Goal: Task Accomplishment & Management: Use online tool/utility

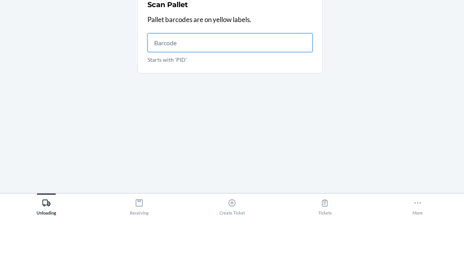
scroll to position [31, 0]
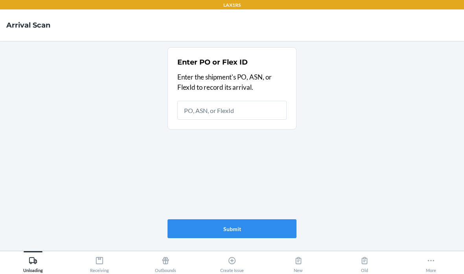
click at [224, 101] on input "text" at bounding box center [231, 110] width 109 height 19
click at [230, 101] on input "text" at bounding box center [231, 110] width 109 height 19
click at [263, 101] on input "text" at bounding box center [231, 110] width 109 height 19
click at [216, 101] on input "text" at bounding box center [231, 110] width 109 height 19
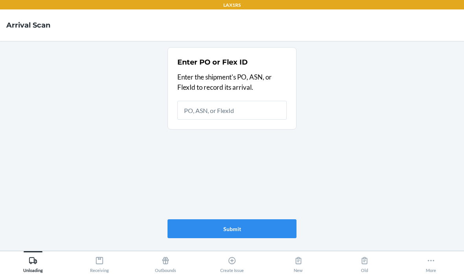
click at [201, 101] on input "text" at bounding box center [231, 110] width 109 height 19
click at [210, 101] on input "text" at bounding box center [231, 110] width 109 height 19
click at [233, 137] on div "Enter PO or Flex ID Enter the shipment's PO, ASN, or FlexId to record its arriv…" at bounding box center [232, 142] width 129 height 197
click at [225, 141] on div "Enter PO or Flex ID Enter the shipment's PO, ASN, or FlexId to record its arriv…" at bounding box center [232, 142] width 129 height 197
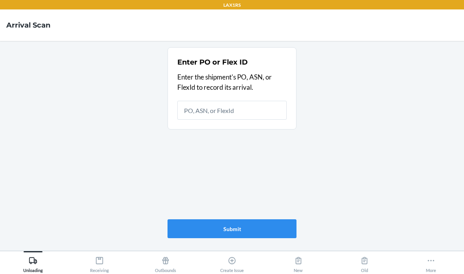
click at [225, 141] on div "Enter PO or Flex ID Enter the shipment's PO, ASN, or FlexId to record its arriv…" at bounding box center [232, 142] width 129 height 197
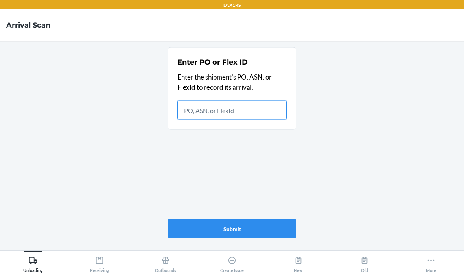
click at [216, 101] on input "text" at bounding box center [231, 110] width 109 height 19
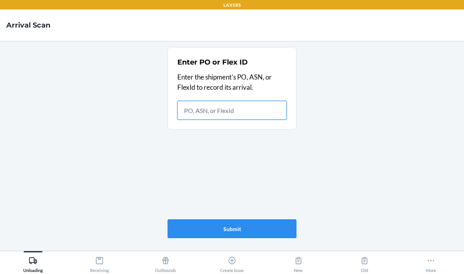
scroll to position [19, 0]
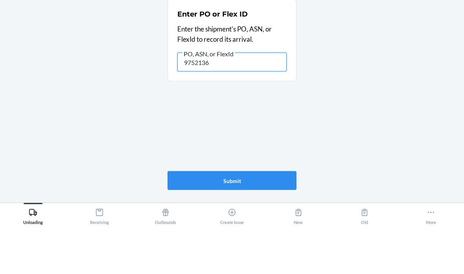
type input "9752136"
click at [284, 82] on div "Enter PO or Flex ID Enter the shipment's PO, ASN, or FlexId to record its arriv…" at bounding box center [232, 142] width 129 height 197
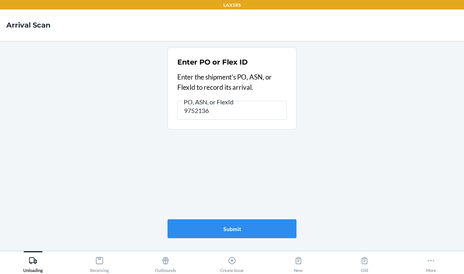
click at [236, 226] on button "Submit" at bounding box center [232, 228] width 129 height 19
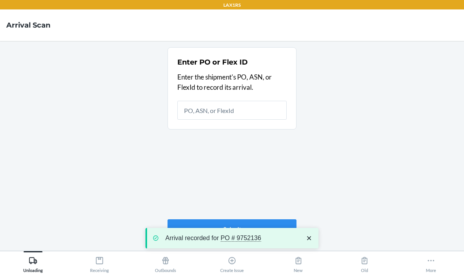
click at [243, 101] on input "text" at bounding box center [231, 110] width 109 height 19
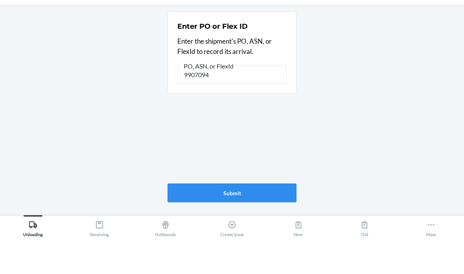
type input "9907094"
click at [301, 78] on main "Enter PO or Flex ID Enter the shipment's PO, ASN, or FlexId to record its arriv…" at bounding box center [232, 146] width 464 height 210
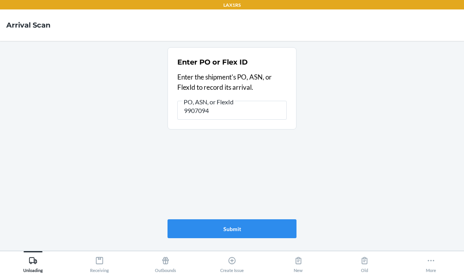
click at [322, 87] on main "Enter PO or Flex ID Enter the shipment's PO, ASN, or FlexId to record its arriv…" at bounding box center [232, 146] width 464 height 210
click at [240, 229] on button "Submit" at bounding box center [232, 228] width 129 height 19
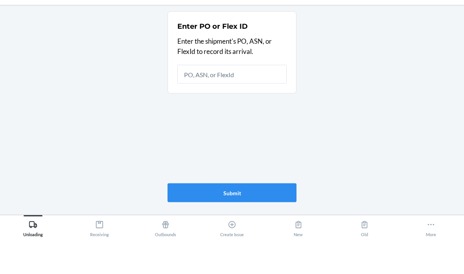
click at [364, 67] on main "Enter PO or Flex ID Enter the shipment's PO, ASN, or FlexId to record its arriv…" at bounding box center [232, 146] width 464 height 210
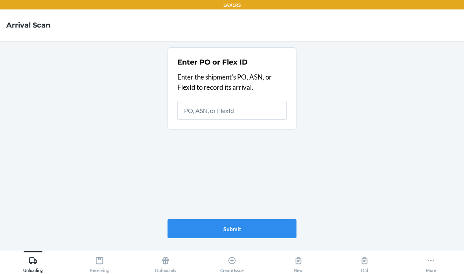
click at [106, 268] on div "Receiving" at bounding box center [99, 263] width 19 height 20
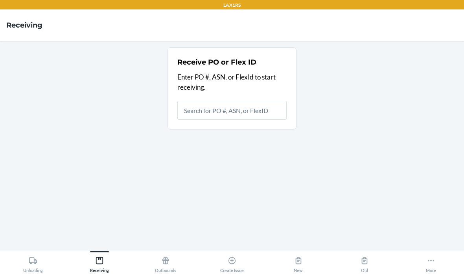
click at [250, 101] on input "text" at bounding box center [231, 110] width 109 height 19
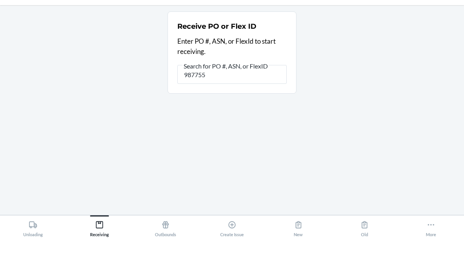
type input "9877551"
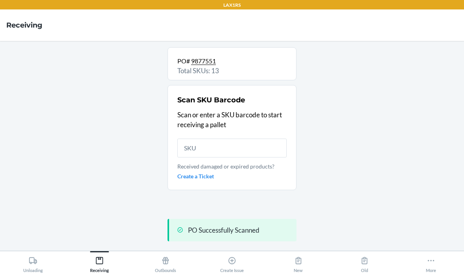
click at [226, 138] on input "text" at bounding box center [231, 147] width 109 height 19
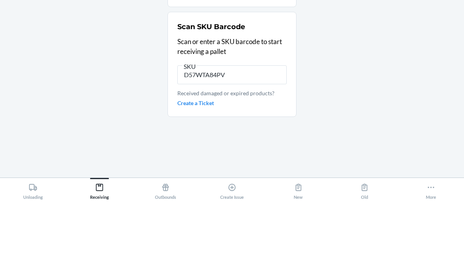
type input "D57WTA84PV3"
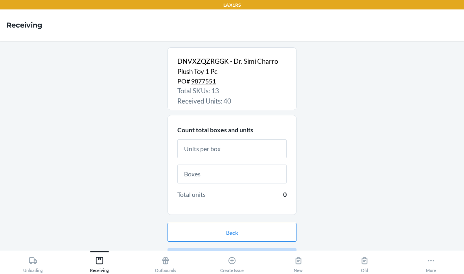
click at [223, 139] on input "text" at bounding box center [231, 148] width 109 height 19
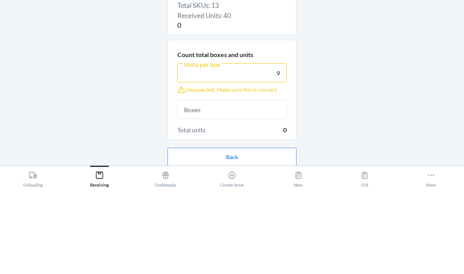
type input "9"
click at [264, 185] on input "text" at bounding box center [231, 194] width 109 height 19
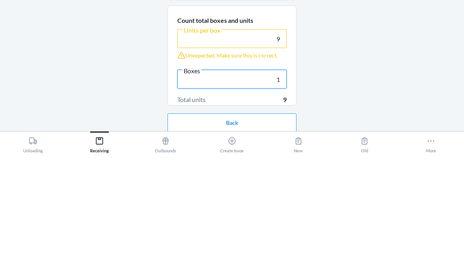
type input "1"
click at [349, 56] on div "DNVXZQZRGGK - Dr. Simi Charro Plush Toy 1 Pc PO# 9877551 Total SKUs: 13 Receive…" at bounding box center [232, 145] width 452 height 197
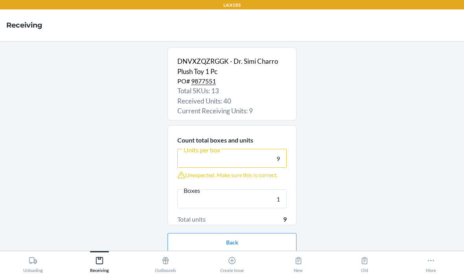
click at [235, 258] on button "Continue" at bounding box center [232, 267] width 129 height 19
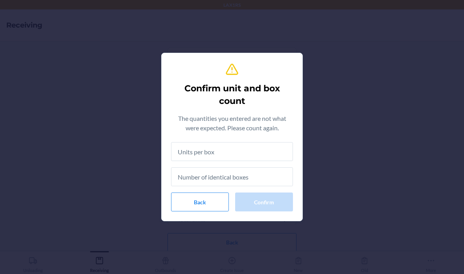
click at [277, 152] on input "text" at bounding box center [232, 151] width 122 height 19
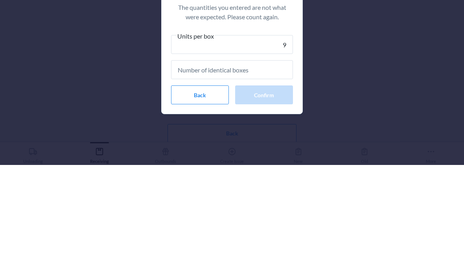
type input "9"
click at [275, 169] on input "text" at bounding box center [232, 178] width 122 height 19
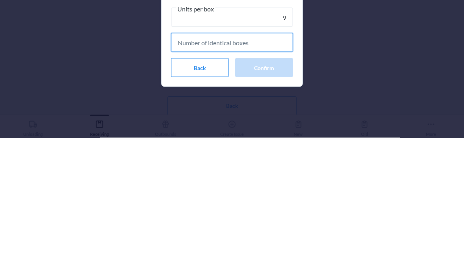
type input "1"
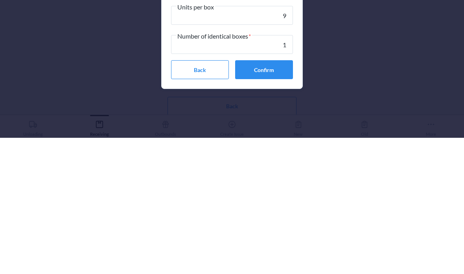
click at [269, 196] on button "Confirm" at bounding box center [264, 205] width 58 height 19
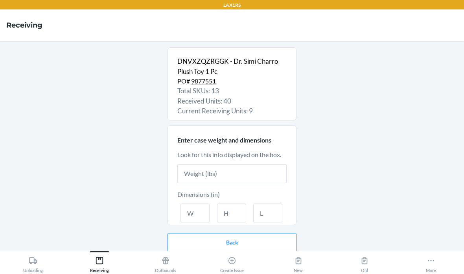
click at [236, 164] on input "text" at bounding box center [231, 173] width 109 height 19
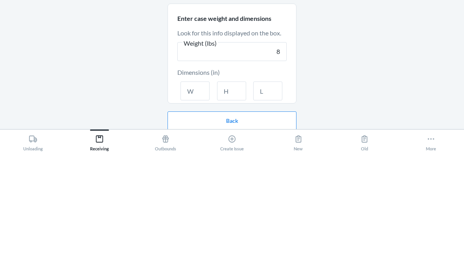
type input "8"
click at [196, 203] on input "text" at bounding box center [195, 212] width 29 height 19
type input "16"
click at [231, 203] on input "text" at bounding box center [231, 212] width 29 height 19
type input "11"
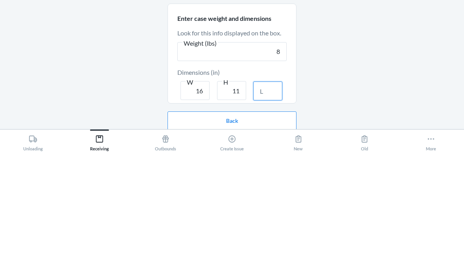
click at [270, 203] on input "text" at bounding box center [267, 212] width 29 height 19
type input "22"
click at [361, 52] on div "DNVXZQZRGGK - Dr. Simi Charro Plush Toy 1 Pc PO# 9877551 Total SKUs: 13 Receive…" at bounding box center [232, 145] width 452 height 197
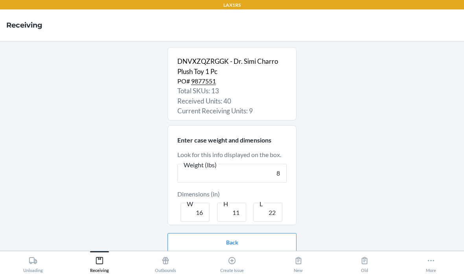
click at [206, 258] on button "Continue" at bounding box center [232, 267] width 129 height 19
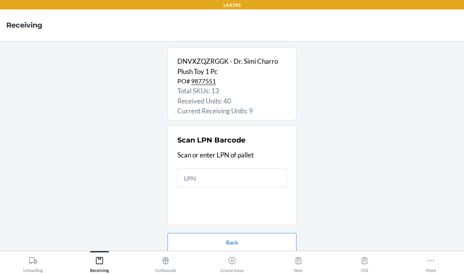
click at [231, 168] on input "text" at bounding box center [231, 177] width 109 height 19
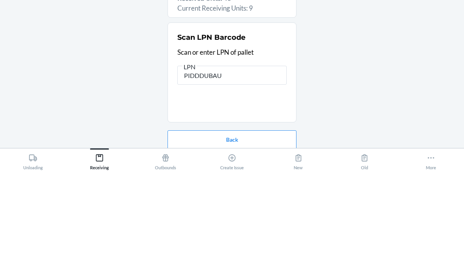
type input "PIDDDUBAU3"
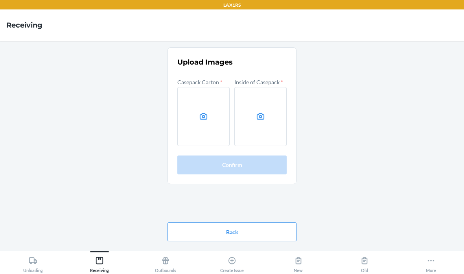
click at [205, 112] on icon at bounding box center [203, 116] width 9 height 9
click at [0, 0] on input "file" at bounding box center [0, 0] width 0 height 0
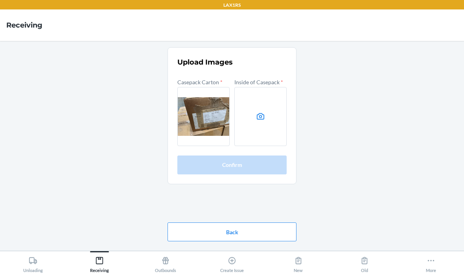
click at [261, 94] on label at bounding box center [260, 116] width 52 height 59
click at [0, 0] on input "file" at bounding box center [0, 0] width 0 height 0
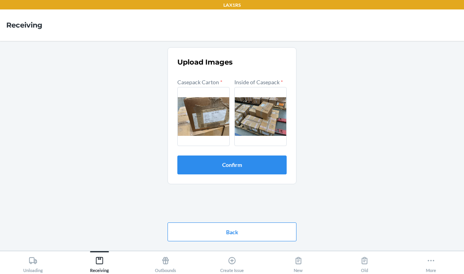
click at [259, 155] on button "Confirm" at bounding box center [231, 164] width 109 height 19
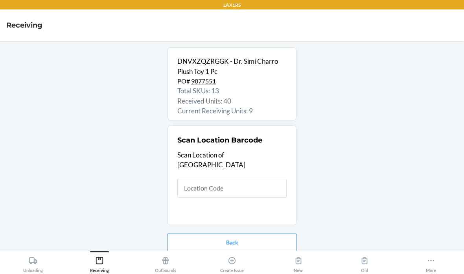
click at [247, 179] on input "text" at bounding box center [231, 188] width 109 height 19
click at [235, 179] on input "text" at bounding box center [231, 188] width 109 height 19
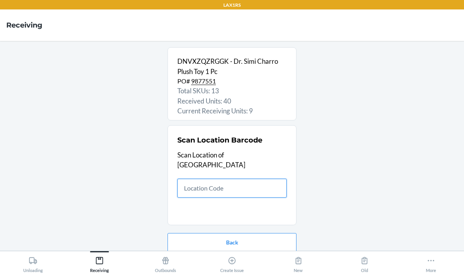
click at [227, 179] on input "text" at bounding box center [231, 188] width 109 height 19
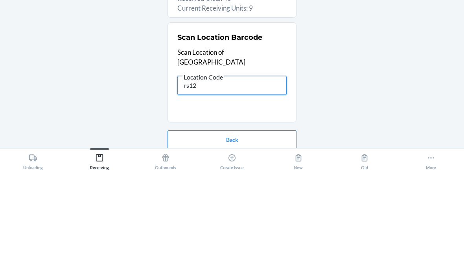
type input "rs120"
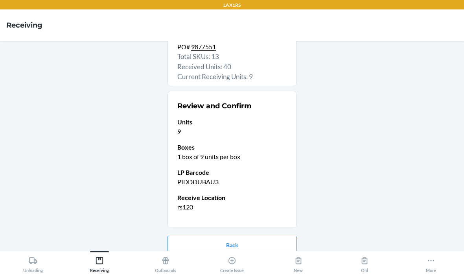
scroll to position [34, 0]
click at [258, 261] on button "Confirm receive" at bounding box center [232, 270] width 129 height 19
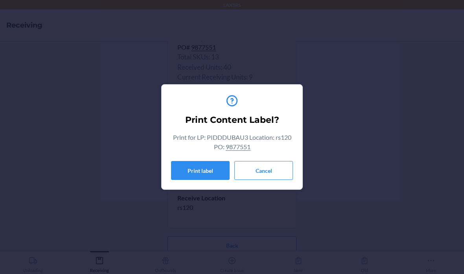
click at [275, 164] on button "Cancel" at bounding box center [263, 170] width 59 height 19
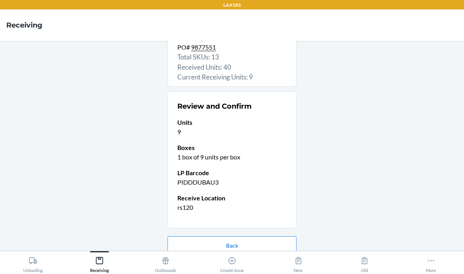
scroll to position [0, 0]
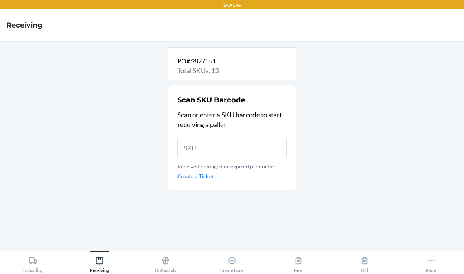
click at [307, 158] on div "PO# 9877551 Total SKUs: 13 Scan SKU Barcode Scan or enter a SKU barcode to star…" at bounding box center [232, 145] width 452 height 197
click at [244, 138] on input "text" at bounding box center [231, 147] width 109 height 19
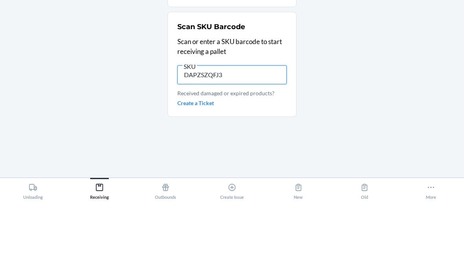
type input "DAPZSZQFJ36"
click at [267, 138] on input "DAPZSZQFJ36" at bounding box center [231, 147] width 109 height 19
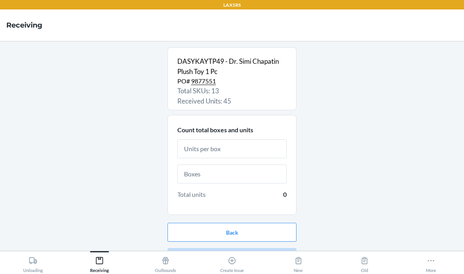
click at [252, 139] on input "text" at bounding box center [231, 148] width 109 height 19
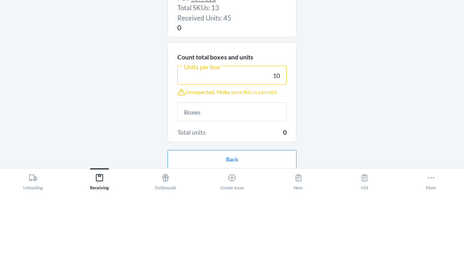
type input "10"
click at [273, 185] on input "text" at bounding box center [231, 194] width 109 height 19
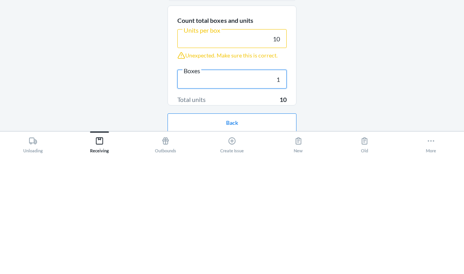
type input "1"
click at [372, 58] on div "DASYKAYTP49 - Dr. Simi Chapatin Plush Toy 1 Pc PO# 9877551 Total SKUs: 13 Recei…" at bounding box center [232, 145] width 452 height 197
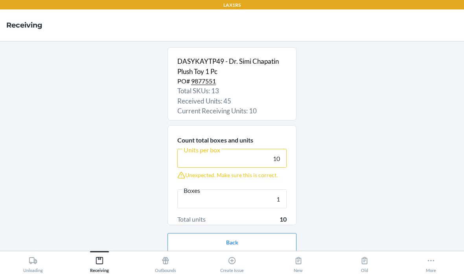
click at [264, 258] on button "Continue" at bounding box center [232, 267] width 129 height 19
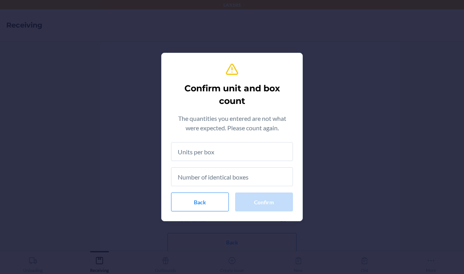
click at [276, 153] on input "text" at bounding box center [232, 151] width 122 height 19
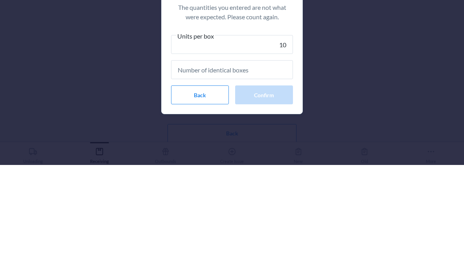
type input "10"
click at [271, 169] on input "text" at bounding box center [232, 178] width 122 height 19
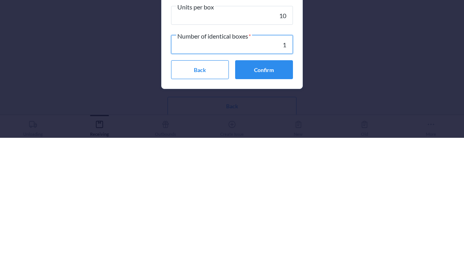
type input "1"
click at [372, 45] on div "Confirm unit and box count The quantities you entered are not what were expecte…" at bounding box center [232, 137] width 464 height 274
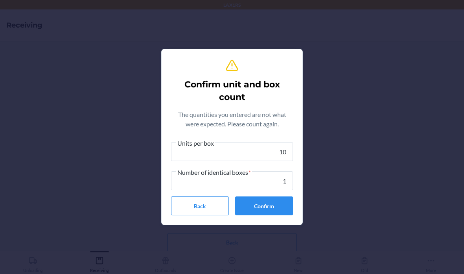
click at [265, 206] on button "Confirm" at bounding box center [264, 205] width 58 height 19
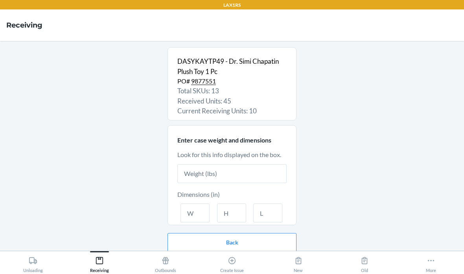
click at [240, 164] on input "text" at bounding box center [231, 173] width 109 height 19
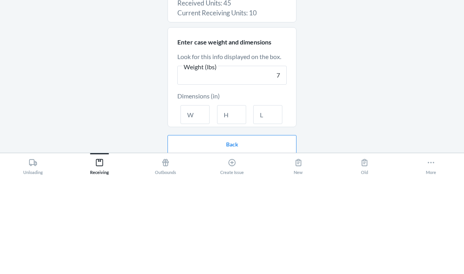
type input "7"
click at [336, 49] on div "DASYKAYTP49 - Dr. Simi Chapatin Plush Toy 1 Pc PO# 9877551 Total SKUs: 13 Recei…" at bounding box center [232, 145] width 452 height 197
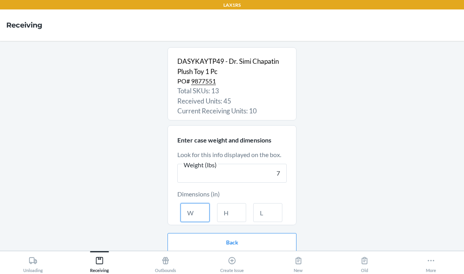
click at [197, 203] on input "text" at bounding box center [195, 212] width 29 height 19
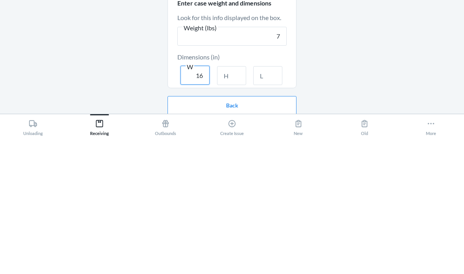
type input "16"
click at [236, 203] on input "text" at bounding box center [231, 212] width 29 height 19
type input "11"
click at [273, 203] on input "text" at bounding box center [267, 212] width 29 height 19
type input "22"
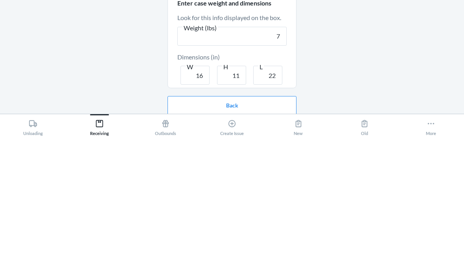
click at [351, 59] on div "DASYKAYTP49 - Dr. Simi Chapatin Plush Toy 1 Pc PO# 9877551 Total SKUs: 13 Recei…" at bounding box center [232, 145] width 452 height 197
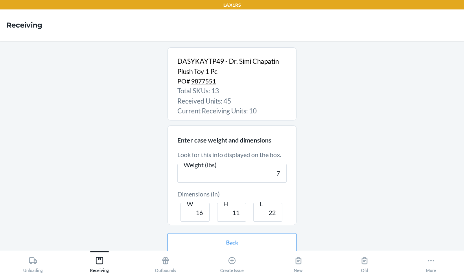
click at [249, 258] on button "Continue" at bounding box center [232, 267] width 129 height 19
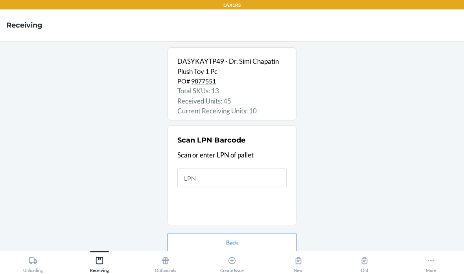
click at [249, 168] on input "text" at bounding box center [231, 177] width 109 height 19
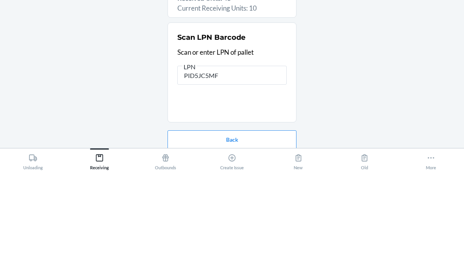
type input "PID5JC5MFB"
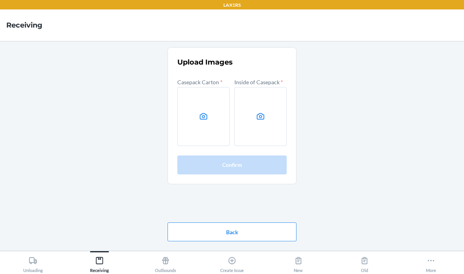
click at [200, 87] on label at bounding box center [203, 116] width 52 height 59
click at [0, 0] on input "file" at bounding box center [0, 0] width 0 height 0
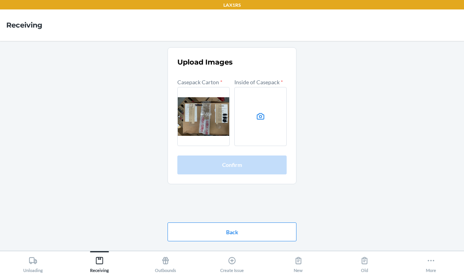
click at [266, 94] on label at bounding box center [260, 116] width 52 height 59
click at [0, 0] on input "file" at bounding box center [0, 0] width 0 height 0
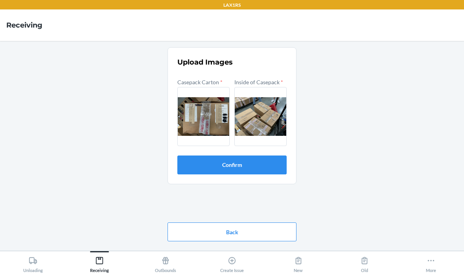
click at [209, 155] on button "Confirm" at bounding box center [231, 164] width 109 height 19
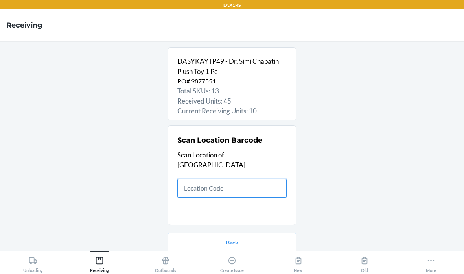
click at [225, 179] on input "text" at bounding box center [231, 188] width 109 height 19
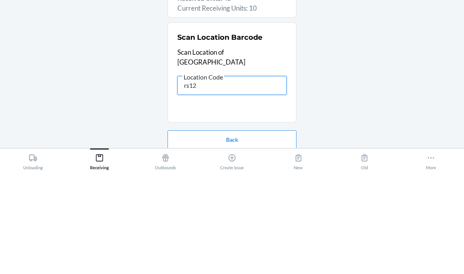
type input "rs120"
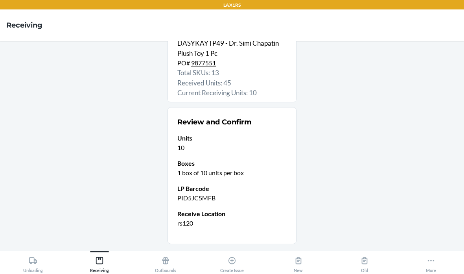
scroll to position [31, 0]
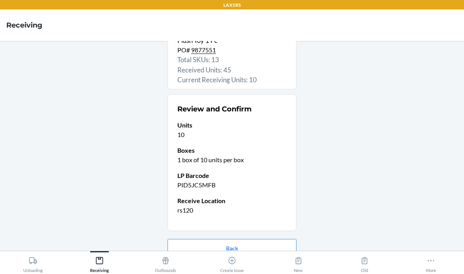
click at [262, 264] on button "Confirm receive" at bounding box center [232, 273] width 129 height 19
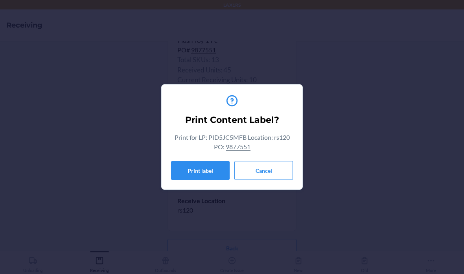
click at [273, 173] on button "Cancel" at bounding box center [263, 170] width 59 height 19
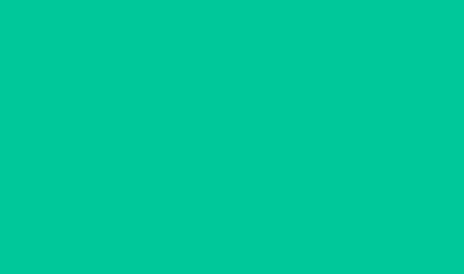
scroll to position [0, 0]
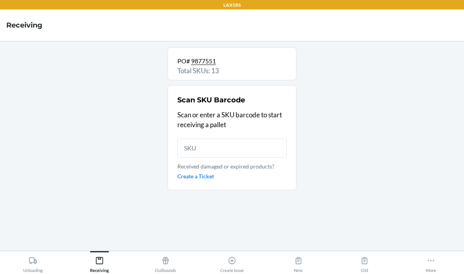
click at [240, 138] on input "text" at bounding box center [231, 147] width 109 height 19
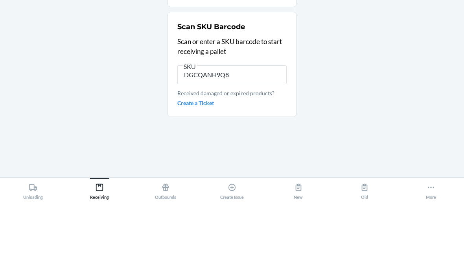
type input "DGCQANH9Q8A"
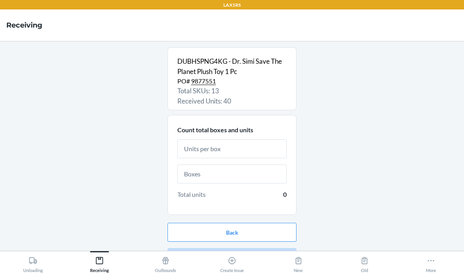
click at [252, 139] on input "text" at bounding box center [231, 148] width 109 height 19
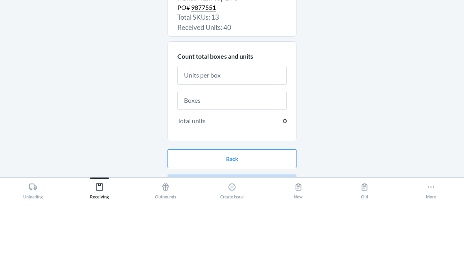
type input "1"
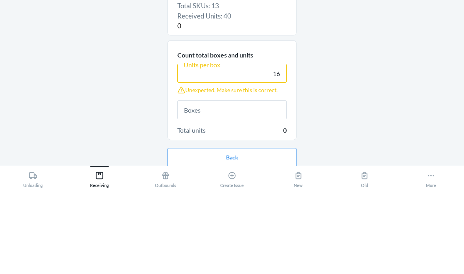
type input "16"
click at [255, 185] on input "text" at bounding box center [231, 194] width 109 height 19
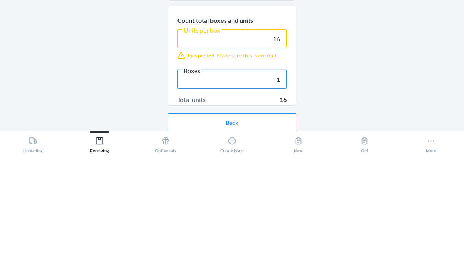
type input "1"
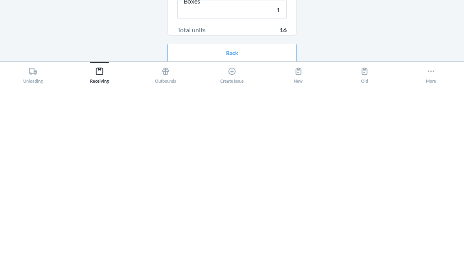
click at [268, 258] on button "Continue" at bounding box center [232, 267] width 129 height 19
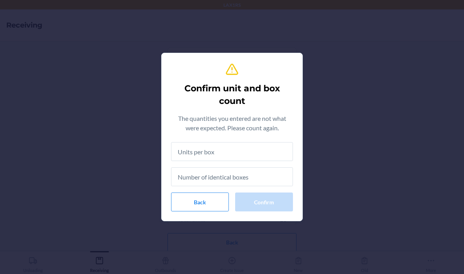
click at [274, 153] on input "text" at bounding box center [232, 151] width 122 height 19
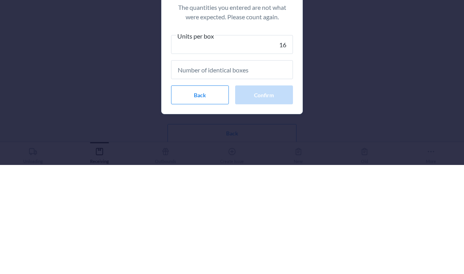
type input "16"
click at [274, 169] on input "text" at bounding box center [232, 178] width 122 height 19
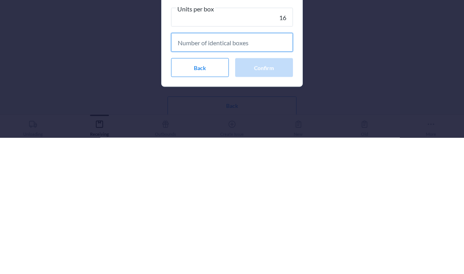
type input "1"
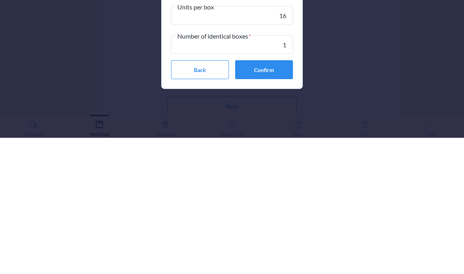
click at [278, 196] on button "Confirm" at bounding box center [264, 205] width 58 height 19
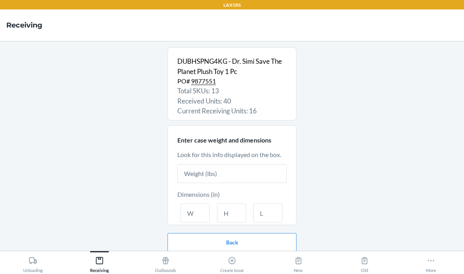
click at [250, 164] on input "text" at bounding box center [231, 173] width 109 height 19
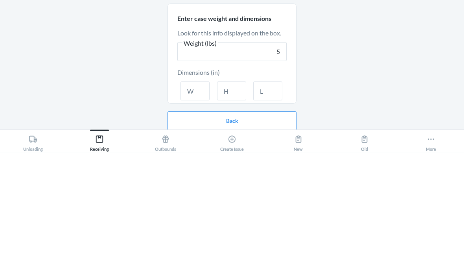
type input "5"
click at [199, 203] on input "text" at bounding box center [195, 212] width 29 height 19
type input "16"
click at [240, 203] on input "text" at bounding box center [231, 212] width 29 height 19
type input "11"
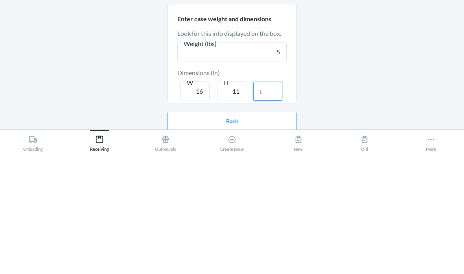
click at [277, 203] on input "text" at bounding box center [267, 212] width 29 height 19
type input "22"
click at [356, 57] on div "DUBHSPNG4KG - Dr. Simi Save The Planet Plush Toy 1 Pc PO# 9877551 Total SKUs: 1…" at bounding box center [232, 145] width 452 height 197
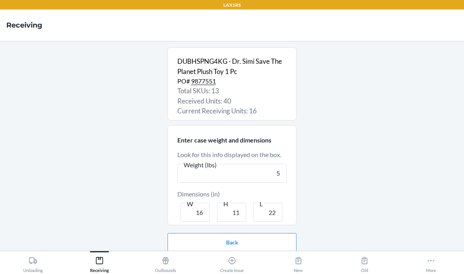
click at [214, 258] on button "Continue" at bounding box center [232, 267] width 129 height 19
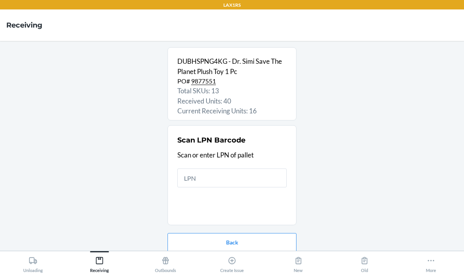
click at [221, 168] on input "text" at bounding box center [231, 177] width 109 height 19
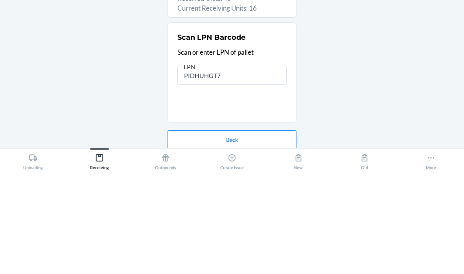
type input "PIDHUHGT77"
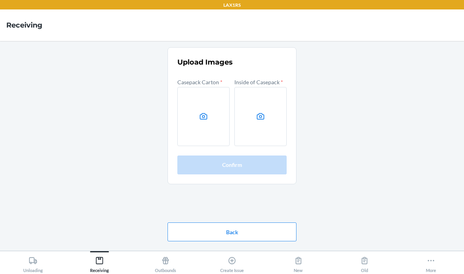
click at [203, 98] on label at bounding box center [203, 116] width 52 height 59
click at [0, 0] on input "file" at bounding box center [0, 0] width 0 height 0
click at [267, 92] on label at bounding box center [260, 116] width 52 height 59
click at [0, 0] on input "file" at bounding box center [0, 0] width 0 height 0
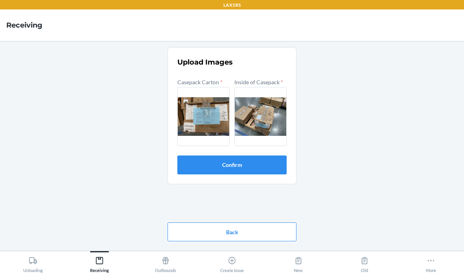
click at [251, 155] on button "Confirm" at bounding box center [231, 164] width 109 height 19
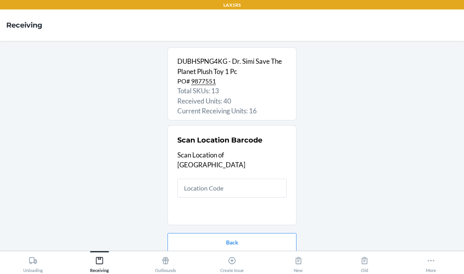
click at [211, 179] on input "text" at bounding box center [231, 188] width 109 height 19
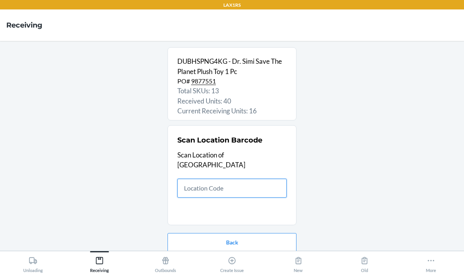
click at [235, 179] on input "text" at bounding box center [231, 188] width 109 height 19
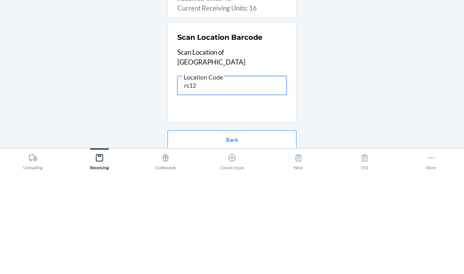
type input "rs120"
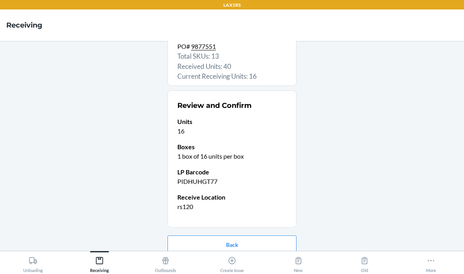
scroll to position [34, 0]
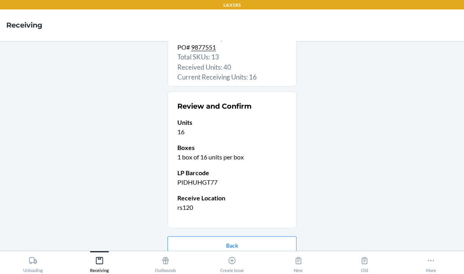
click at [266, 261] on button "Confirm receive" at bounding box center [232, 270] width 129 height 19
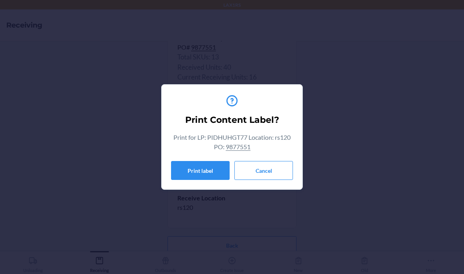
click at [280, 164] on button "Cancel" at bounding box center [263, 170] width 59 height 19
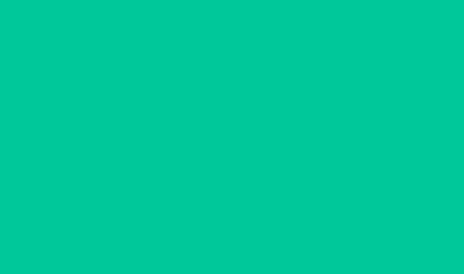
scroll to position [0, 0]
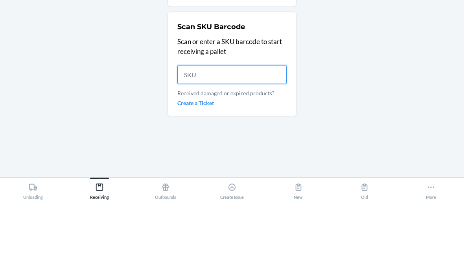
click at [227, 138] on input "text" at bounding box center [231, 147] width 109 height 19
type input "D5LBX8RPCLK"
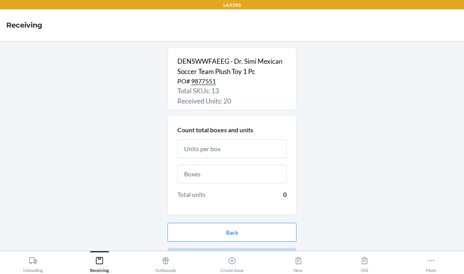
click at [254, 139] on input "text" at bounding box center [231, 148] width 109 height 19
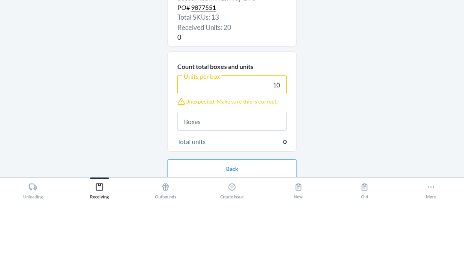
type input "10"
click at [336, 65] on div "DENSWWFAEEG - Dr. Simi Mexican Soccer Team Plush Toy 1 Pc PO# 9877551 Total SKU…" at bounding box center [232, 145] width 452 height 197
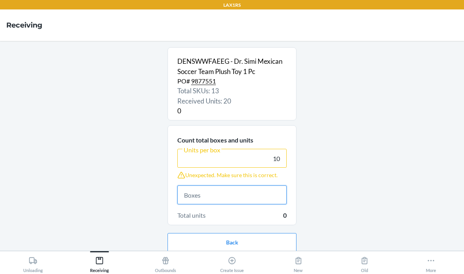
click at [231, 185] on input "text" at bounding box center [231, 194] width 109 height 19
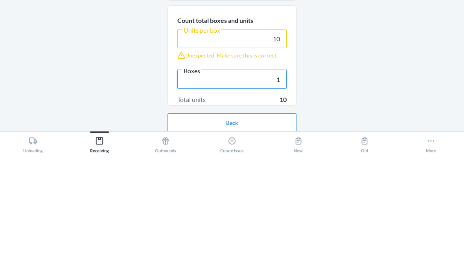
type input "1"
click at [348, 72] on div "DENSWWFAEEG - Dr. Simi Mexican Soccer Team Plush Toy 1 Pc PO# 9877551 Total SKU…" at bounding box center [232, 145] width 452 height 197
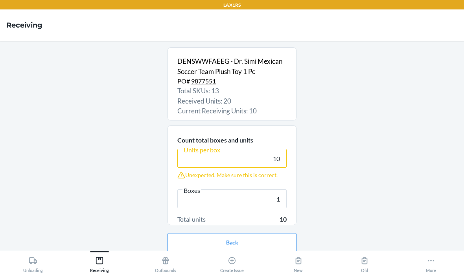
click at [243, 258] on button "Continue" at bounding box center [232, 267] width 129 height 19
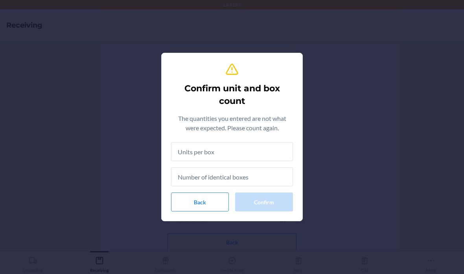
click at [249, 146] on input "text" at bounding box center [232, 151] width 122 height 19
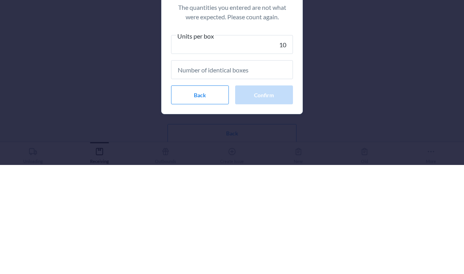
type input "10"
click at [336, 61] on div "Confirm unit and box count The quantities you entered are not what were expecte…" at bounding box center [232, 137] width 464 height 274
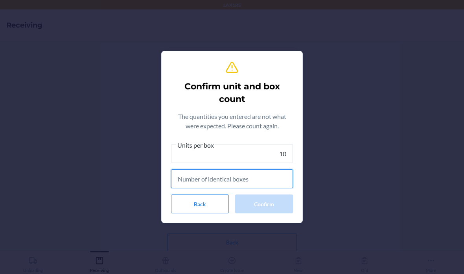
click at [255, 170] on input "text" at bounding box center [232, 178] width 122 height 19
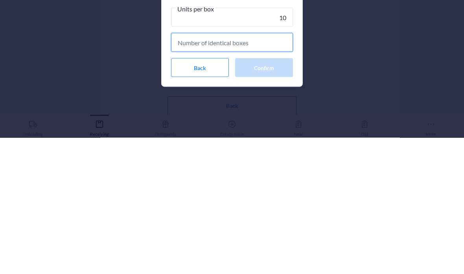
type input "1"
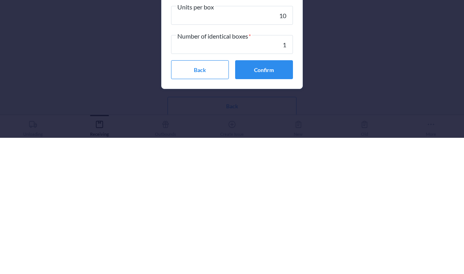
click at [265, 196] on button "Confirm" at bounding box center [264, 205] width 58 height 19
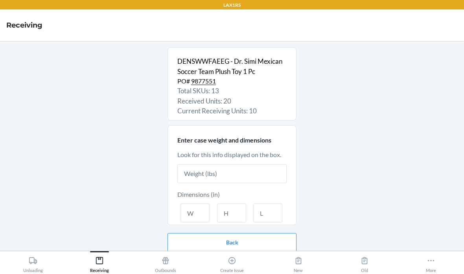
click at [235, 164] on input "text" at bounding box center [231, 173] width 109 height 19
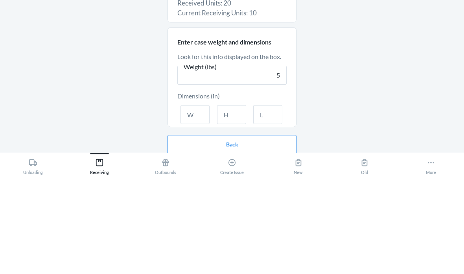
type input "5"
click at [358, 67] on div "DENSWWFAEEG - Dr. Simi Mexican Soccer Team Plush Toy 1 Pc PO# 9877551 Total SKU…" at bounding box center [232, 145] width 452 height 197
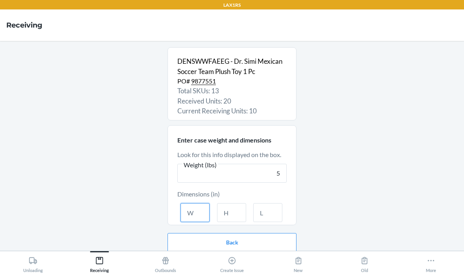
click at [193, 203] on input "text" at bounding box center [195, 212] width 29 height 19
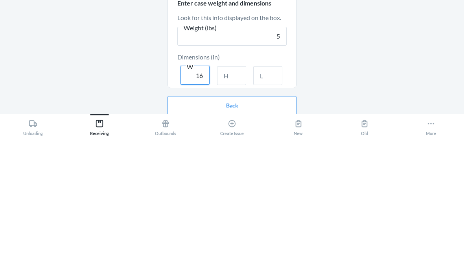
type input "16"
click at [229, 203] on input "text" at bounding box center [231, 212] width 29 height 19
type input "11"
click at [262, 203] on input "text" at bounding box center [267, 212] width 29 height 19
type input "22"
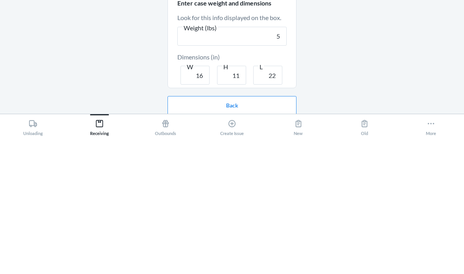
click at [358, 66] on div "DENSWWFAEEG - Dr. Simi Mexican Soccer Team Plush Toy 1 Pc PO# 9877551 Total SKU…" at bounding box center [232, 145] width 452 height 197
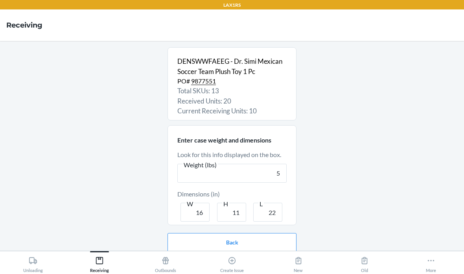
click at [222, 258] on button "Continue" at bounding box center [232, 267] width 129 height 19
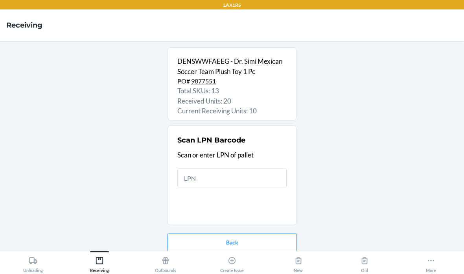
click at [241, 168] on input "text" at bounding box center [231, 177] width 109 height 19
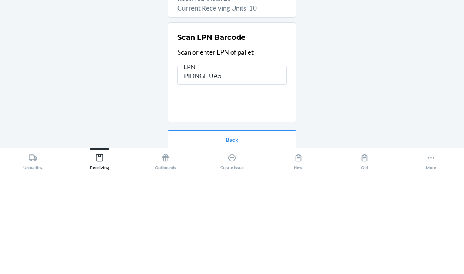
type input "PIDNGHUA5F"
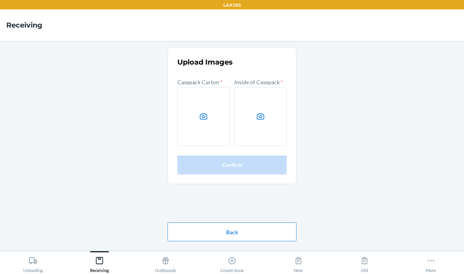
click at [203, 112] on icon at bounding box center [203, 116] width 9 height 9
click at [0, 0] on input "file" at bounding box center [0, 0] width 0 height 0
click at [262, 99] on label at bounding box center [260, 116] width 52 height 59
click at [0, 0] on input "file" at bounding box center [0, 0] width 0 height 0
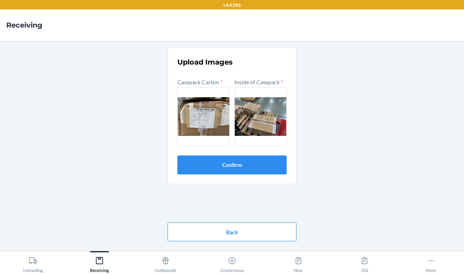
click at [257, 155] on button "Confirm" at bounding box center [231, 164] width 109 height 19
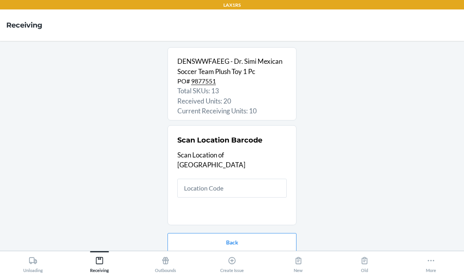
click at [242, 179] on input "text" at bounding box center [231, 188] width 109 height 19
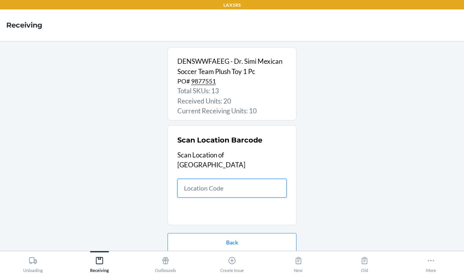
click at [220, 179] on input "text" at bounding box center [231, 188] width 109 height 19
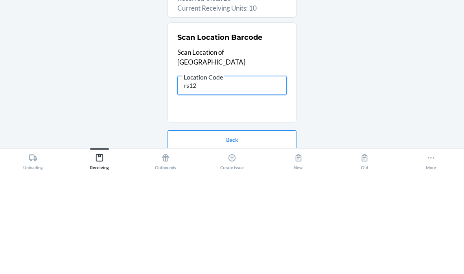
type input "rs120"
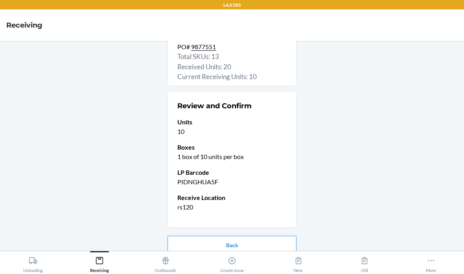
scroll to position [34, 0]
click at [255, 261] on button "Confirm receive" at bounding box center [232, 270] width 129 height 19
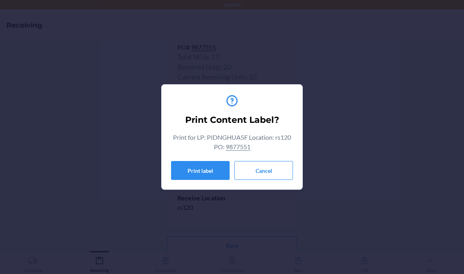
click at [264, 172] on button "Cancel" at bounding box center [263, 170] width 59 height 19
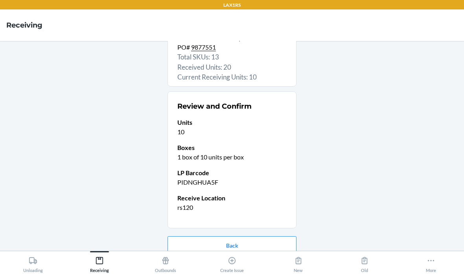
scroll to position [0, 0]
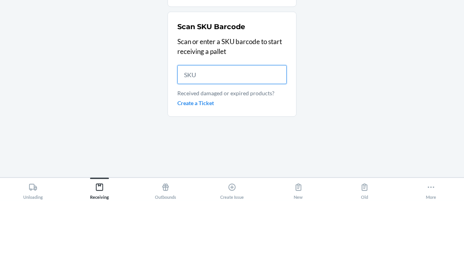
click at [244, 138] on input "text" at bounding box center [231, 147] width 109 height 19
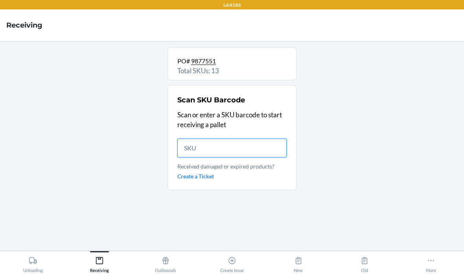
click at [213, 138] on input "text" at bounding box center [231, 147] width 109 height 19
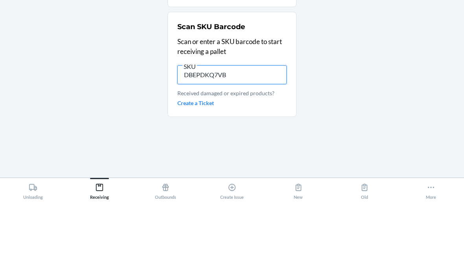
type input "DBEPDKQ7VBD"
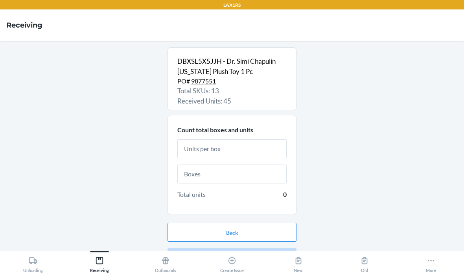
click at [231, 139] on input "text" at bounding box center [231, 148] width 109 height 19
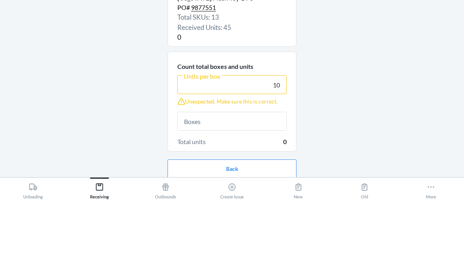
type input "10"
click at [360, 61] on div "DBXSL5X5JJH - Dr. Simi Chapulin [US_STATE] Plush Toy 1 Pc PO# 9877551 Total SKU…" at bounding box center [232, 145] width 452 height 197
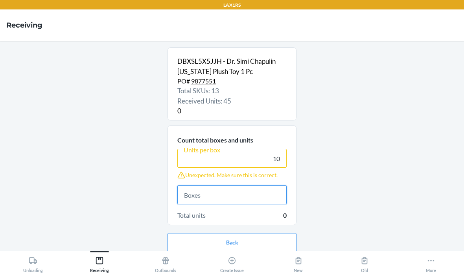
click at [222, 185] on input "text" at bounding box center [231, 194] width 109 height 19
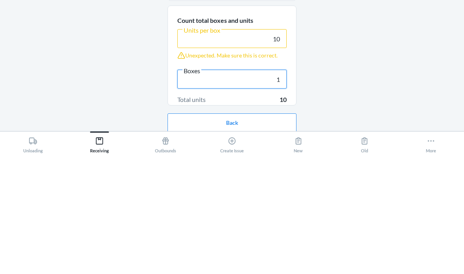
type input "1"
click at [359, 56] on div "DBXSL5X5JJH - Dr. Simi Chapulin [US_STATE] Plush Toy 1 Pc PO# 9877551 Total SKU…" at bounding box center [232, 145] width 452 height 197
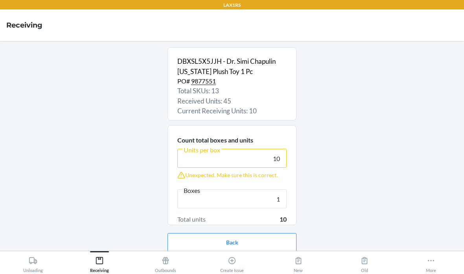
click at [215, 258] on button "Continue" at bounding box center [232, 267] width 129 height 19
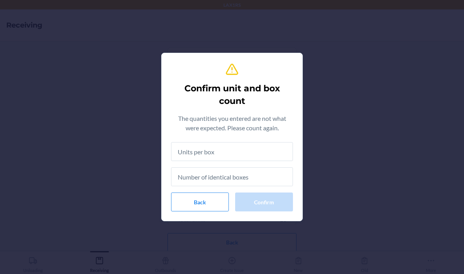
click at [234, 149] on input "text" at bounding box center [232, 151] width 122 height 19
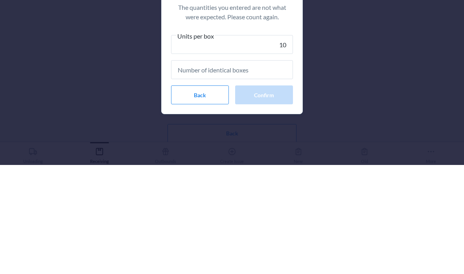
type input "10"
click at [394, 55] on div "Confirm unit and box count The quantities you entered are not what were expecte…" at bounding box center [232, 137] width 464 height 274
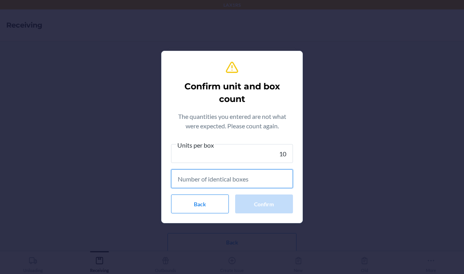
click at [244, 179] on input "text" at bounding box center [232, 178] width 122 height 19
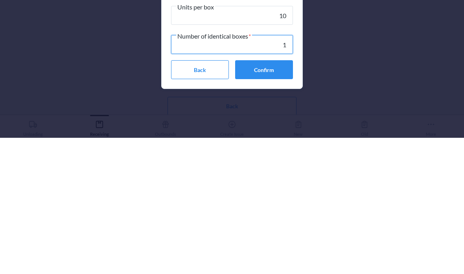
type input "1"
click at [279, 196] on button "Confirm" at bounding box center [264, 205] width 58 height 19
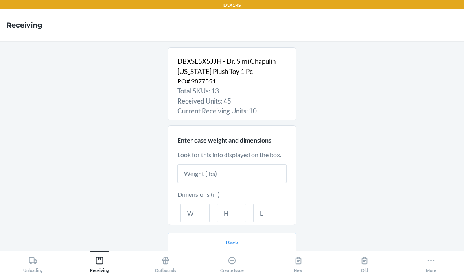
click at [255, 164] on input "text" at bounding box center [231, 173] width 109 height 19
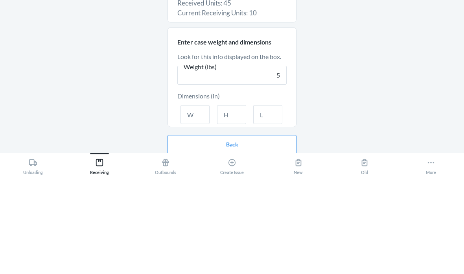
type input "5"
click at [196, 203] on input "text" at bounding box center [195, 212] width 29 height 19
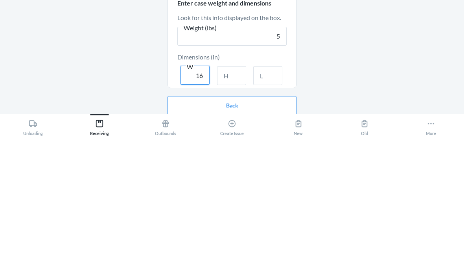
type input "16"
click at [235, 203] on input "text" at bounding box center [231, 212] width 29 height 19
type input "11"
click at [279, 203] on input "text" at bounding box center [267, 212] width 29 height 19
type input "22"
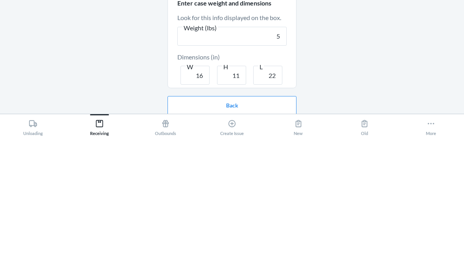
click at [356, 60] on div "DBXSL5X5JJH - Dr. Simi Chapulin [US_STATE] Plush Toy 1 Pc PO# 9877551 Total SKU…" at bounding box center [232, 145] width 452 height 197
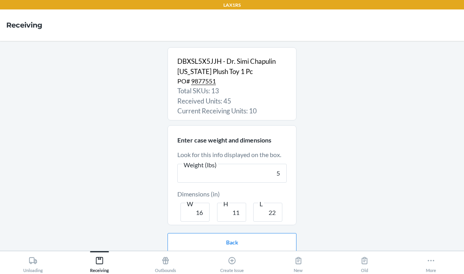
click at [261, 258] on button "Continue" at bounding box center [232, 267] width 129 height 19
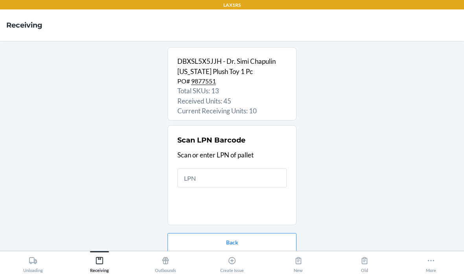
click at [269, 168] on input "text" at bounding box center [231, 177] width 109 height 19
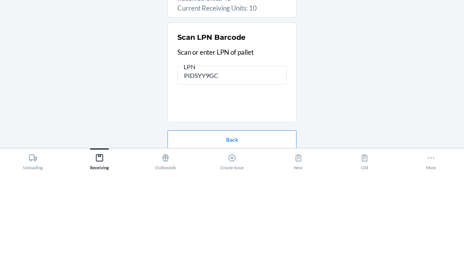
type input "PIDSYY9GCT"
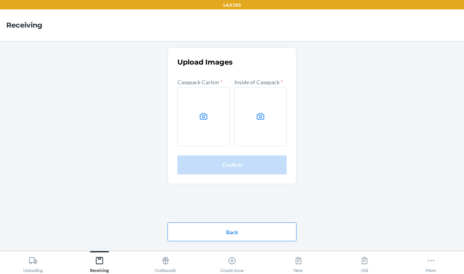
click at [198, 87] on label at bounding box center [203, 116] width 52 height 59
click at [0, 0] on input "file" at bounding box center [0, 0] width 0 height 0
click at [266, 94] on label at bounding box center [260, 116] width 52 height 59
click at [0, 0] on input "file" at bounding box center [0, 0] width 0 height 0
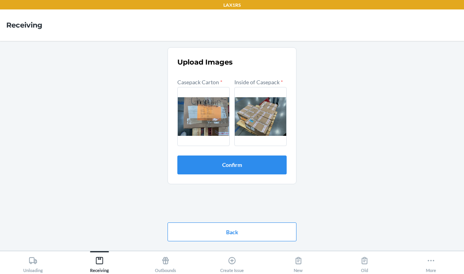
click at [246, 155] on button "Confirm" at bounding box center [231, 164] width 109 height 19
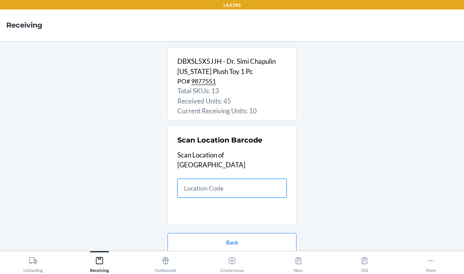
click at [208, 179] on input "text" at bounding box center [231, 188] width 109 height 19
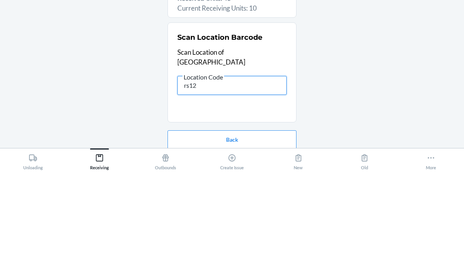
type input "rs120"
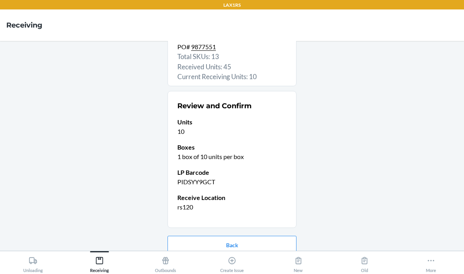
scroll to position [34, 0]
click at [229, 261] on button "Confirm receive" at bounding box center [232, 270] width 129 height 19
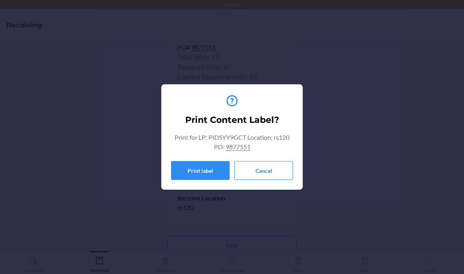
click at [273, 167] on button "Cancel" at bounding box center [263, 170] width 59 height 19
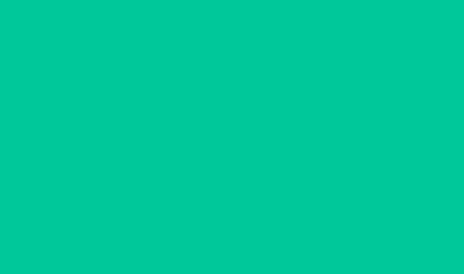
scroll to position [0, 0]
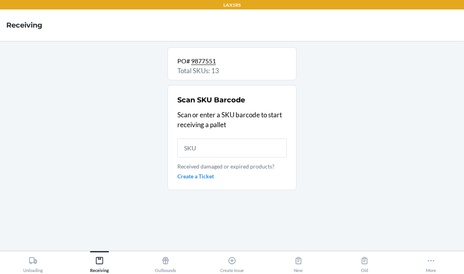
click at [214, 138] on input "text" at bounding box center [231, 147] width 109 height 19
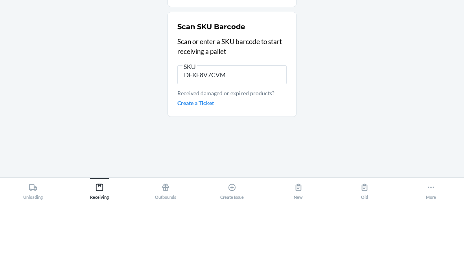
type input "DEXE8V7CVM8"
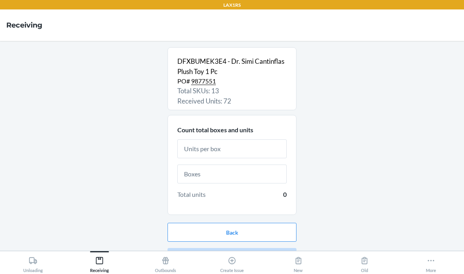
click at [263, 139] on input "text" at bounding box center [231, 148] width 109 height 19
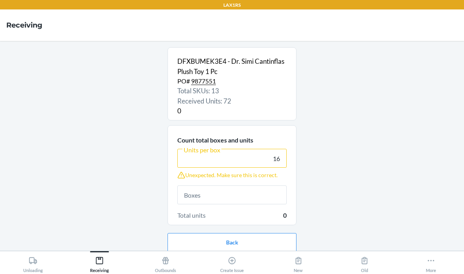
scroll to position [15, 0]
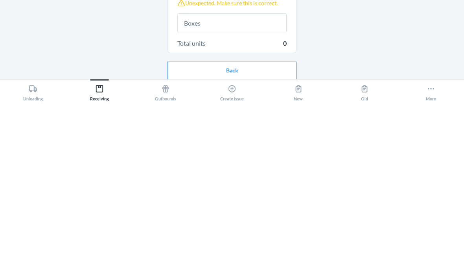
type input "16"
click at [264, 185] on input "text" at bounding box center [231, 194] width 109 height 19
type input "1"
click at [242, 258] on button "Continue" at bounding box center [232, 267] width 129 height 19
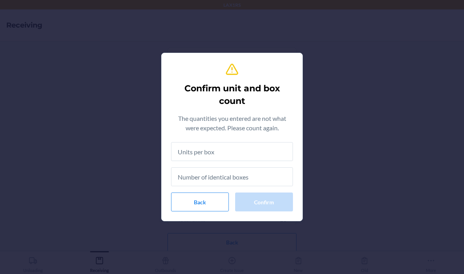
click at [244, 155] on input "text" at bounding box center [232, 151] width 122 height 19
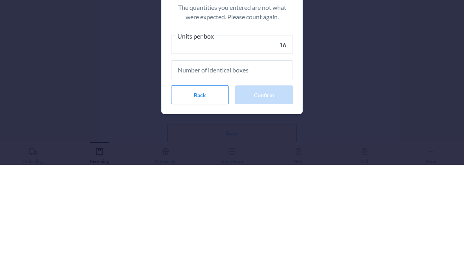
type input "16"
click at [246, 169] on input "text" at bounding box center [232, 178] width 122 height 19
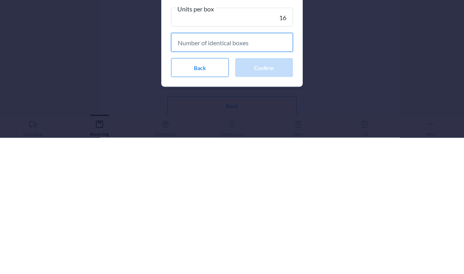
type input "1"
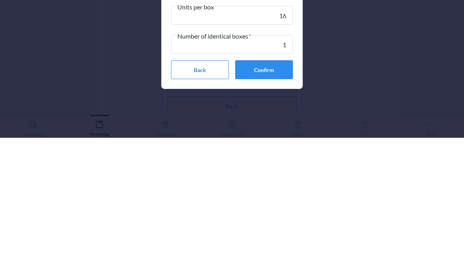
click at [260, 196] on button "Confirm" at bounding box center [264, 205] width 58 height 19
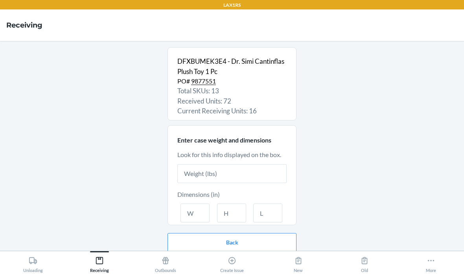
click at [250, 164] on input "text" at bounding box center [231, 173] width 109 height 19
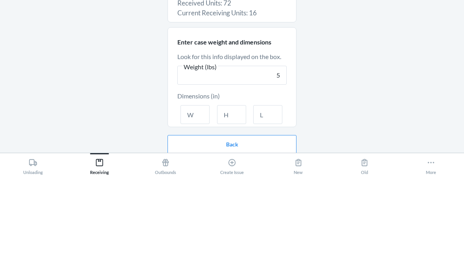
type input "5"
click at [364, 50] on div "DFXBUMEK3E4 - Dr. Simi Cantinflas Plush Toy 1 Pc PO# 9877551 Total SKUs: 13 Rec…" at bounding box center [232, 145] width 452 height 197
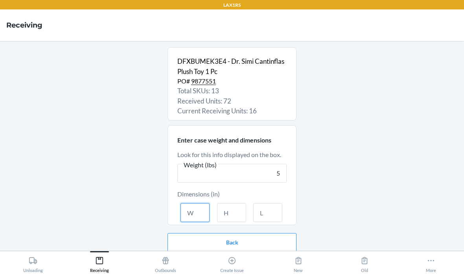
click at [195, 203] on input "text" at bounding box center [195, 212] width 29 height 19
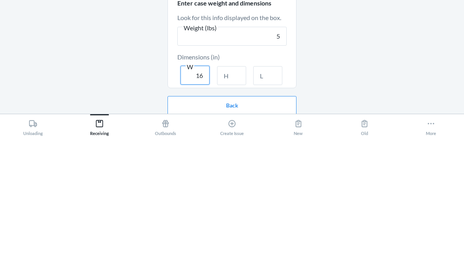
type input "16"
click at [242, 203] on input "text" at bounding box center [231, 212] width 29 height 19
type input "11"
click at [269, 203] on input "text" at bounding box center [267, 212] width 29 height 19
type input "22"
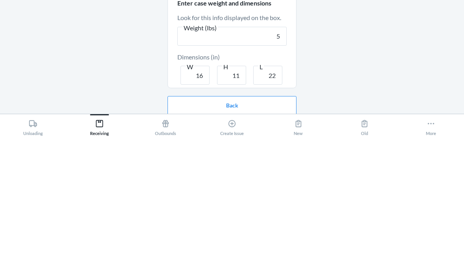
click at [344, 54] on div "DFXBUMEK3E4 - Dr. Simi Cantinflas Plush Toy 1 Pc PO# 9877551 Total SKUs: 13 Rec…" at bounding box center [232, 145] width 452 height 197
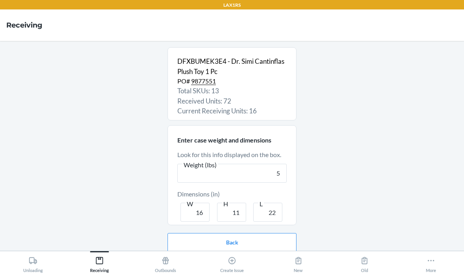
click at [228, 258] on button "Continue" at bounding box center [232, 267] width 129 height 19
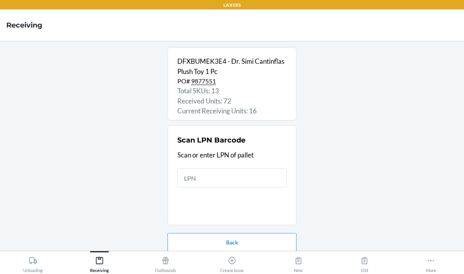
click at [259, 168] on input "text" at bounding box center [231, 177] width 109 height 19
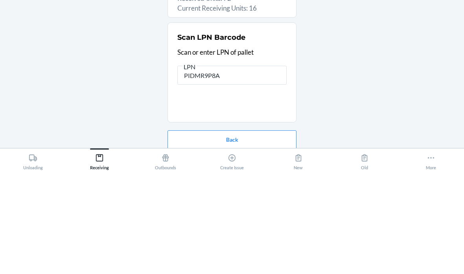
type input "PIDMR9P8AU"
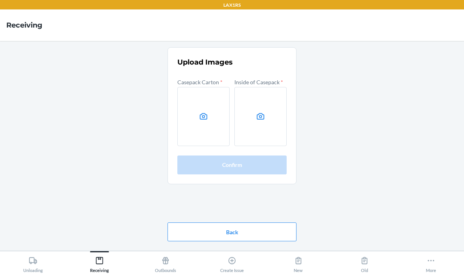
click at [203, 112] on icon at bounding box center [203, 116] width 9 height 9
click at [0, 0] on input "file" at bounding box center [0, 0] width 0 height 0
click at [266, 94] on label at bounding box center [260, 116] width 52 height 59
click at [0, 0] on input "file" at bounding box center [0, 0] width 0 height 0
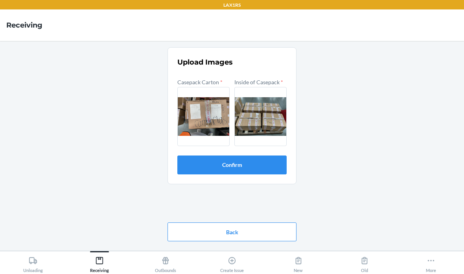
click at [275, 155] on button "Confirm" at bounding box center [231, 164] width 109 height 19
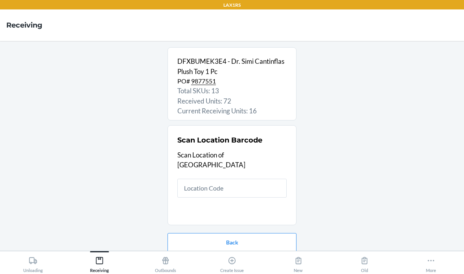
click at [253, 179] on input "text" at bounding box center [231, 188] width 109 height 19
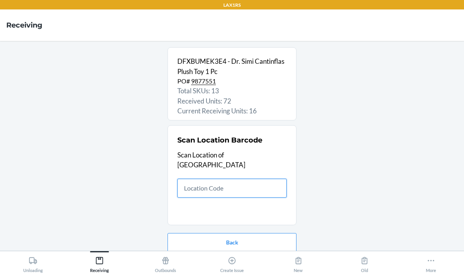
click at [232, 179] on input "text" at bounding box center [231, 188] width 109 height 19
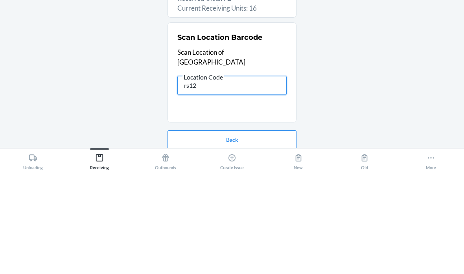
type input "rs120"
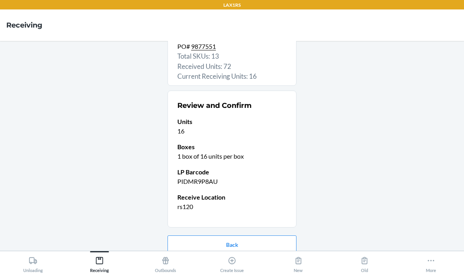
scroll to position [34, 0]
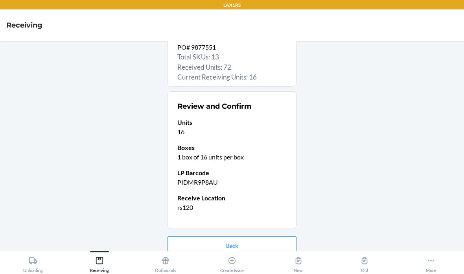
click at [272, 261] on button "Confirm receive" at bounding box center [232, 270] width 129 height 19
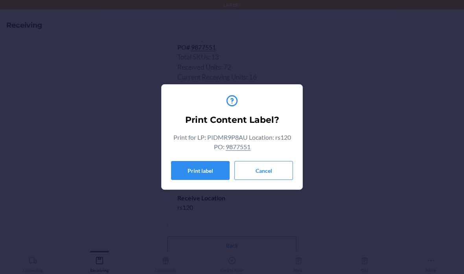
click at [259, 172] on button "Cancel" at bounding box center [263, 170] width 59 height 19
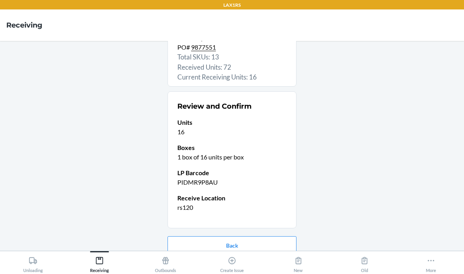
scroll to position [0, 0]
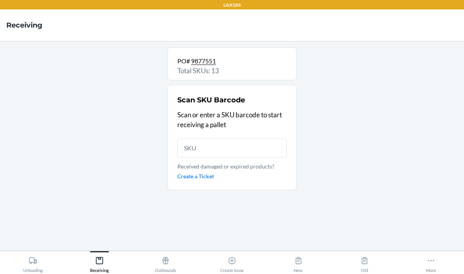
click at [210, 138] on input "text" at bounding box center [231, 147] width 109 height 19
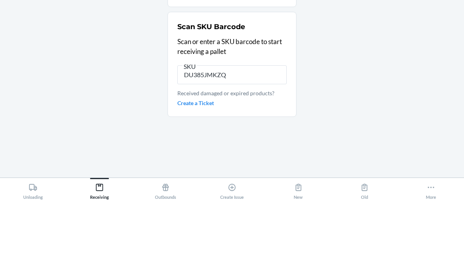
type input "DU385JMKZQS"
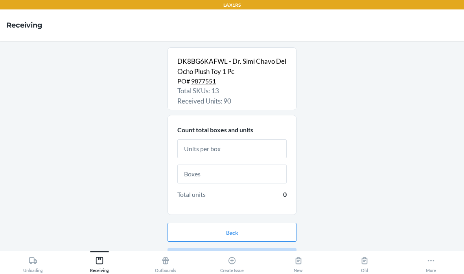
click at [272, 139] on input "text" at bounding box center [231, 148] width 109 height 19
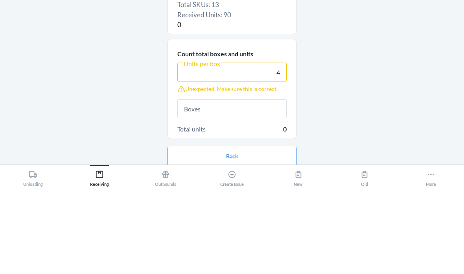
type input "4"
click at [265, 185] on input "text" at bounding box center [231, 194] width 109 height 19
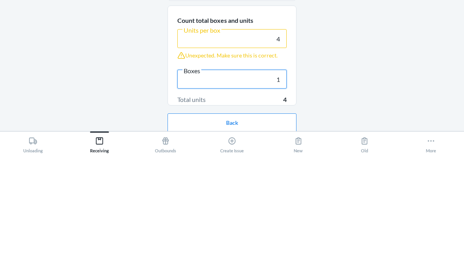
type input "1"
click at [361, 55] on div "DK8BG6KAFWL - Dr. Simi Chavo Del Ocho Plush Toy 1 Pc PO# 9877551 Total SKUs: 13…" at bounding box center [232, 145] width 452 height 197
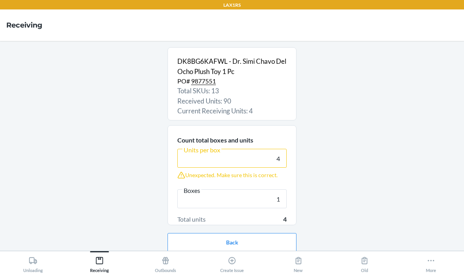
click at [231, 258] on button "Continue" at bounding box center [232, 267] width 129 height 19
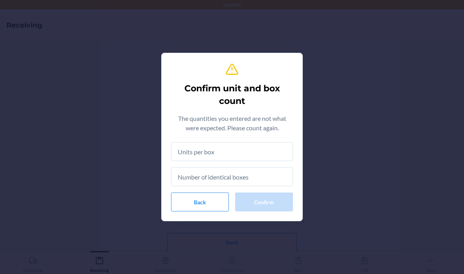
click at [264, 152] on input "text" at bounding box center [232, 151] width 122 height 19
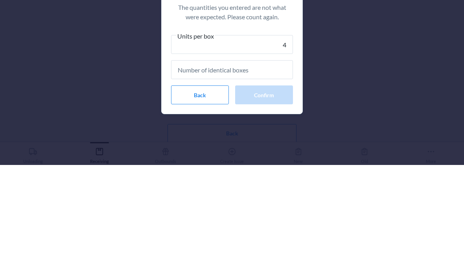
type input "4"
click at [282, 169] on input "text" at bounding box center [232, 178] width 122 height 19
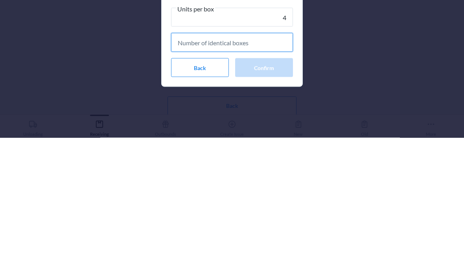
type input "1"
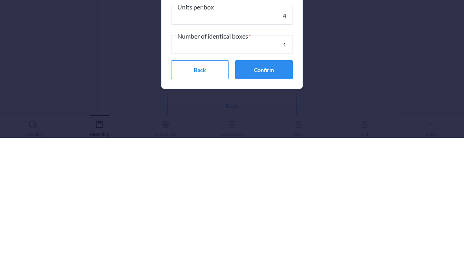
click at [269, 196] on button "Confirm" at bounding box center [264, 205] width 58 height 19
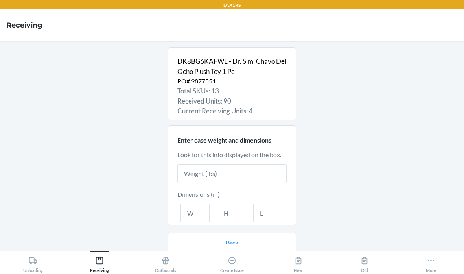
click at [255, 164] on input "text" at bounding box center [231, 173] width 109 height 19
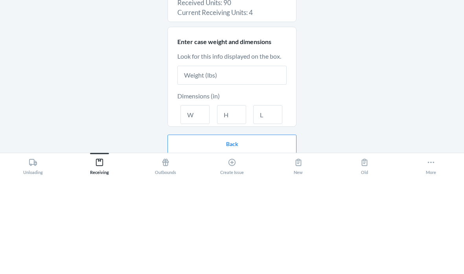
type input "2"
type input "5"
click at [197, 203] on input "text" at bounding box center [195, 212] width 29 height 19
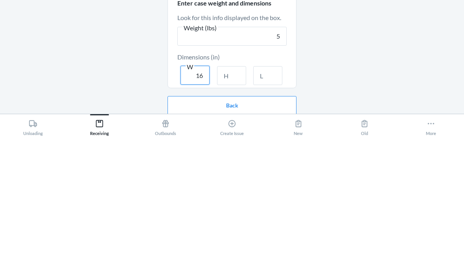
type input "16"
click at [239, 203] on input "text" at bounding box center [231, 212] width 29 height 19
type input "11"
click at [267, 203] on input "text" at bounding box center [267, 212] width 29 height 19
type input "22"
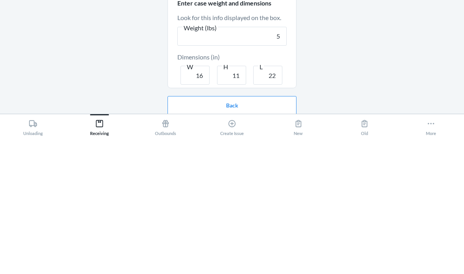
click at [362, 61] on div "DK8BG6KAFWL - Dr. Simi Chavo Del Ocho Plush Toy 1 Pc PO# 9877551 Total SKUs: 13…" at bounding box center [232, 145] width 452 height 197
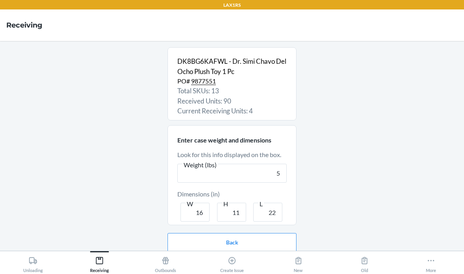
click at [225, 258] on button "Continue" at bounding box center [232, 267] width 129 height 19
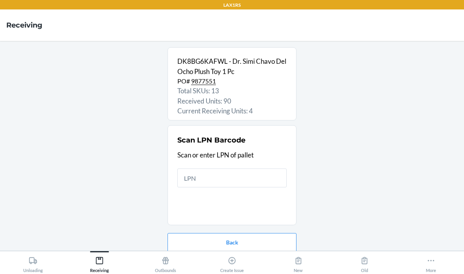
click at [266, 168] on input "text" at bounding box center [231, 177] width 109 height 19
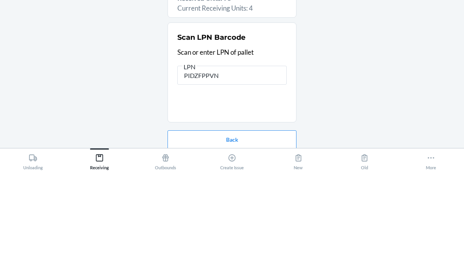
type input "PIDZFPPVNY"
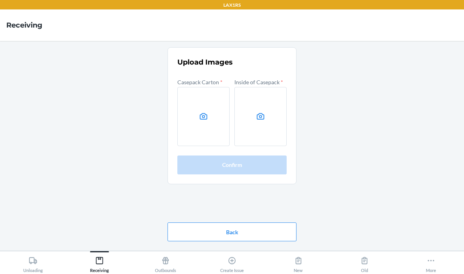
click at [203, 89] on label at bounding box center [203, 116] width 52 height 59
click at [0, 0] on input "file" at bounding box center [0, 0] width 0 height 0
click at [266, 87] on label at bounding box center [260, 116] width 52 height 59
click at [0, 0] on input "file" at bounding box center [0, 0] width 0 height 0
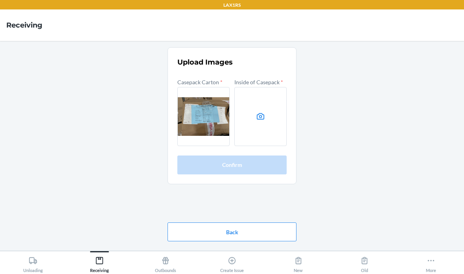
click at [279, 100] on label at bounding box center [260, 116] width 52 height 59
click at [0, 0] on input "file" at bounding box center [0, 0] width 0 height 0
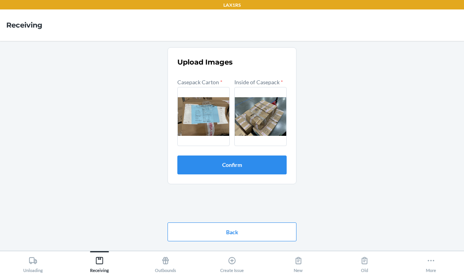
click at [242, 155] on button "Confirm" at bounding box center [231, 164] width 109 height 19
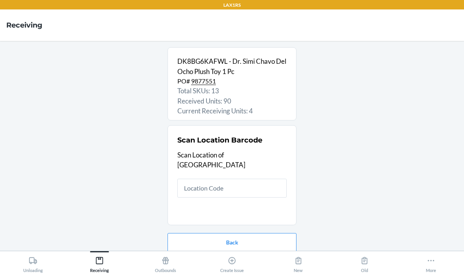
click at [236, 179] on input "text" at bounding box center [231, 188] width 109 height 19
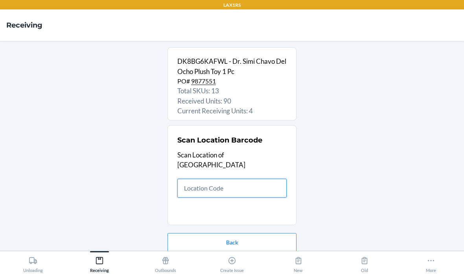
click at [217, 179] on input "text" at bounding box center [231, 188] width 109 height 19
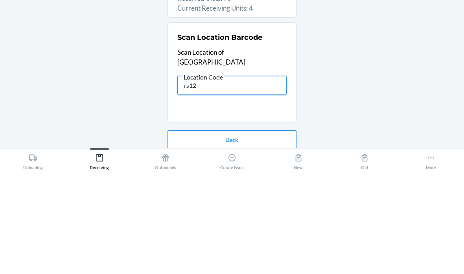
type input "rs120"
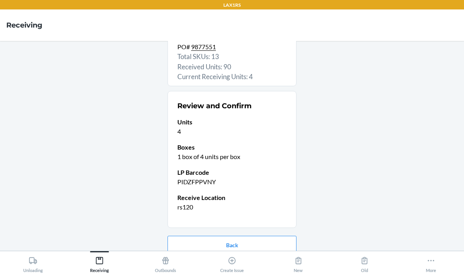
scroll to position [34, 0]
click at [257, 261] on button "Confirm receive" at bounding box center [232, 270] width 129 height 19
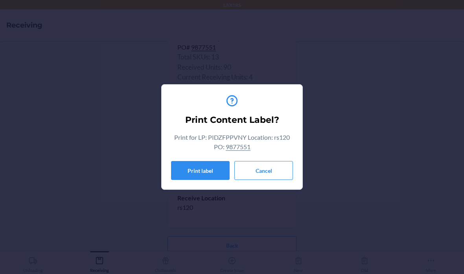
click at [274, 174] on button "Cancel" at bounding box center [263, 170] width 59 height 19
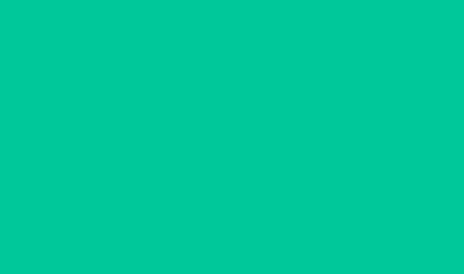
scroll to position [0, 0]
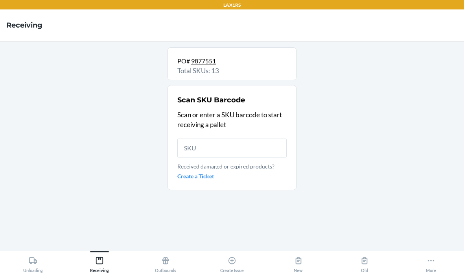
click at [216, 138] on input "text" at bounding box center [231, 147] width 109 height 19
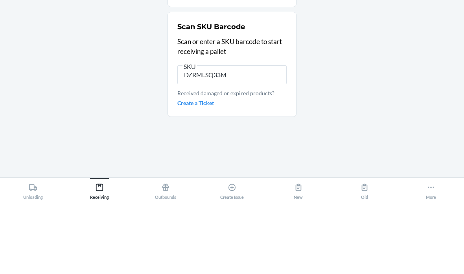
type input "DZRMLSQ33MT"
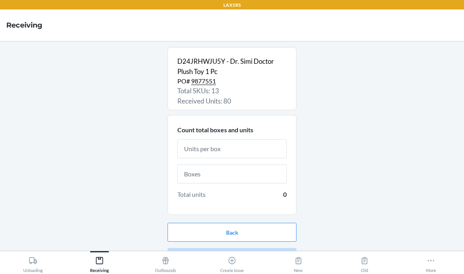
click at [244, 139] on input "text" at bounding box center [231, 148] width 109 height 19
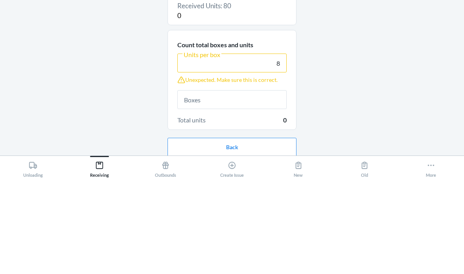
type input "8"
click at [241, 185] on input "text" at bounding box center [231, 194] width 109 height 19
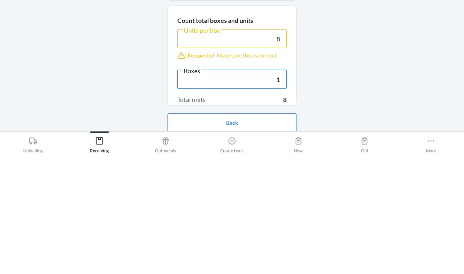
type input "1"
click at [339, 62] on div "D24JRHWJU5Y - Dr. Simi Doctor Plush Toy 1 Pc PO# 9877551 Total SKUs: 13 Receive…" at bounding box center [232, 145] width 452 height 197
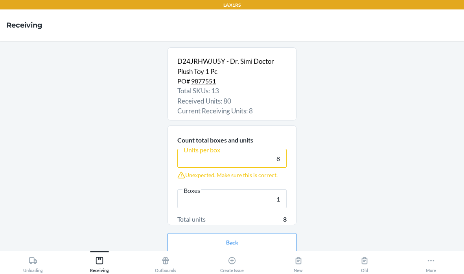
click at [179, 258] on button "Continue" at bounding box center [232, 267] width 129 height 19
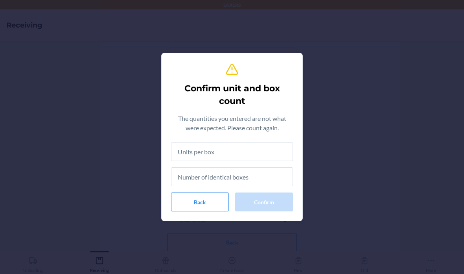
click at [221, 152] on input "text" at bounding box center [232, 151] width 122 height 19
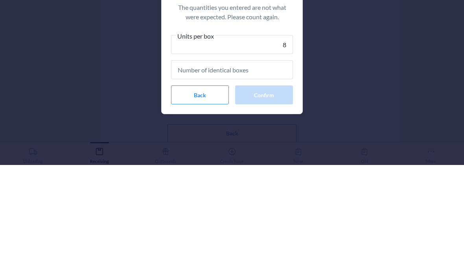
type input "8"
click at [274, 169] on input "text" at bounding box center [232, 178] width 122 height 19
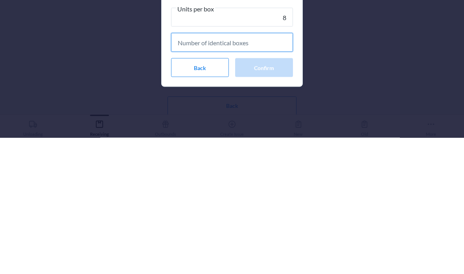
type input "1"
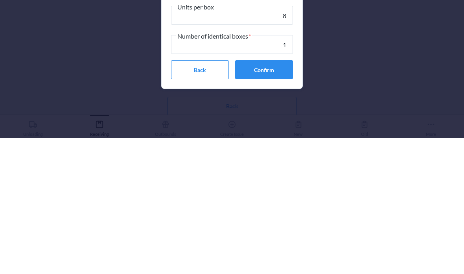
click at [268, 196] on button "Confirm" at bounding box center [264, 205] width 58 height 19
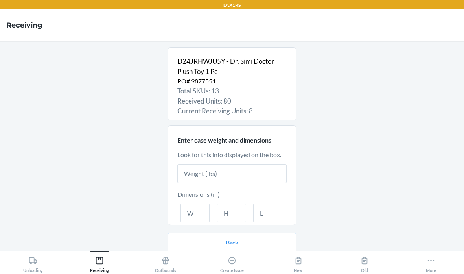
click at [216, 164] on input "text" at bounding box center [231, 173] width 109 height 19
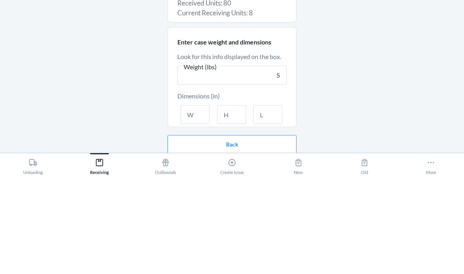
type input "5"
click at [191, 203] on input "text" at bounding box center [195, 212] width 29 height 19
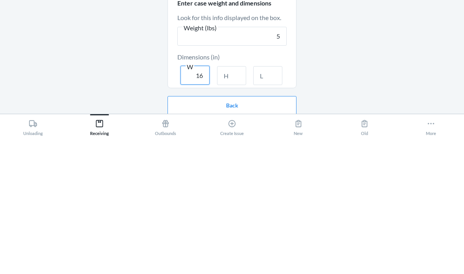
type input "16"
click at [234, 203] on input "text" at bounding box center [231, 212] width 29 height 19
type input "11"
click at [271, 203] on input "text" at bounding box center [267, 212] width 29 height 19
type input "22"
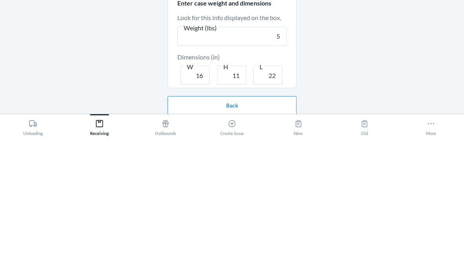
click at [336, 51] on div "D24JRHWJU5Y - Dr. Simi Doctor Plush Toy 1 Pc PO# 9877551 Total SKUs: 13 Receive…" at bounding box center [232, 145] width 452 height 197
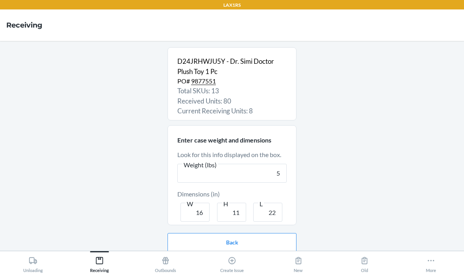
click at [220, 258] on button "Continue" at bounding box center [232, 267] width 129 height 19
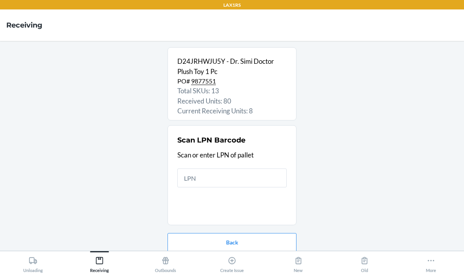
click at [240, 168] on input "text" at bounding box center [231, 177] width 109 height 19
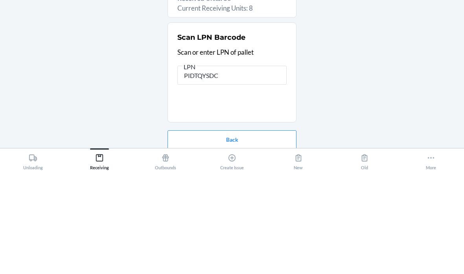
type input "PIDTQYSDCD"
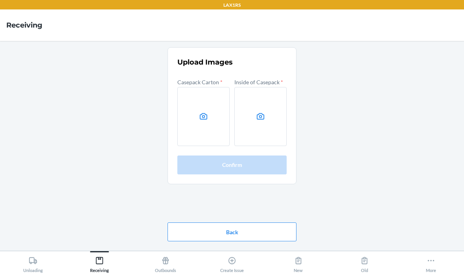
click at [202, 87] on label at bounding box center [203, 116] width 52 height 59
click at [0, 0] on input "file" at bounding box center [0, 0] width 0 height 0
click at [258, 92] on label at bounding box center [260, 116] width 52 height 59
click at [0, 0] on input "file" at bounding box center [0, 0] width 0 height 0
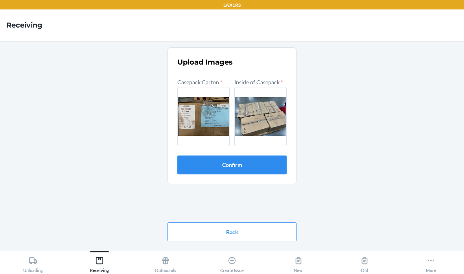
click at [258, 155] on button "Confirm" at bounding box center [231, 164] width 109 height 19
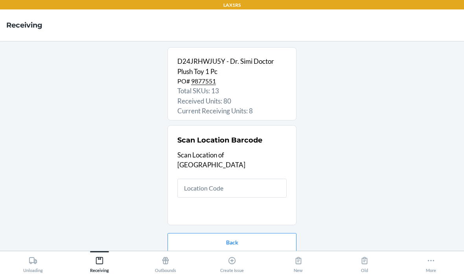
click at [233, 179] on input "text" at bounding box center [231, 188] width 109 height 19
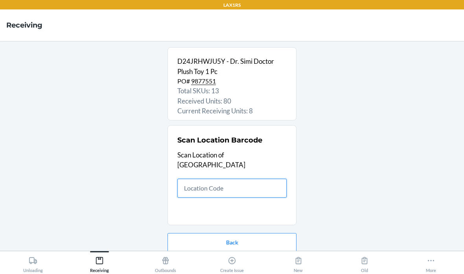
click at [249, 179] on input "text" at bounding box center [231, 188] width 109 height 19
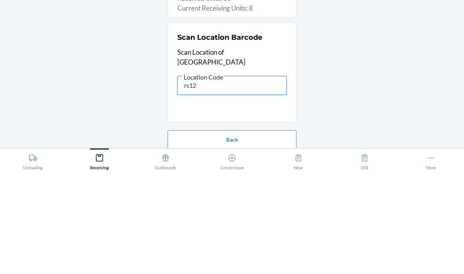
type input "rs120"
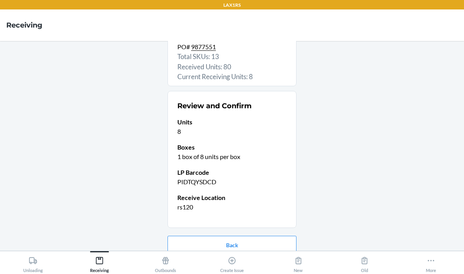
scroll to position [34, 0]
click at [253, 261] on button "Confirm receive" at bounding box center [232, 270] width 129 height 19
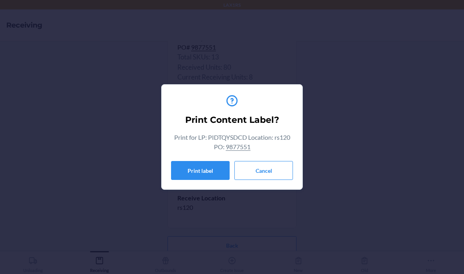
click at [277, 177] on button "Cancel" at bounding box center [263, 170] width 59 height 19
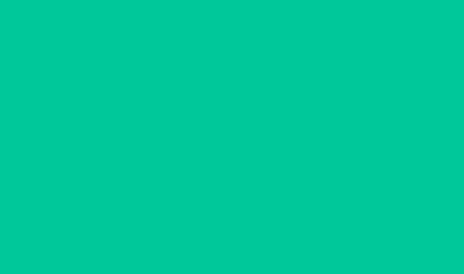
scroll to position [0, 0]
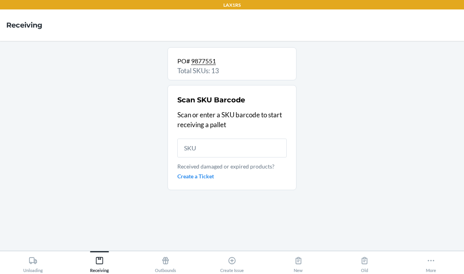
click at [33, 262] on icon at bounding box center [33, 260] width 8 height 7
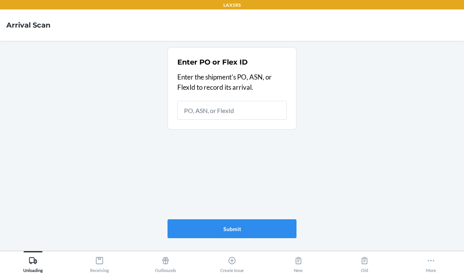
click at [96, 265] on div "Receiving" at bounding box center [99, 263] width 19 height 20
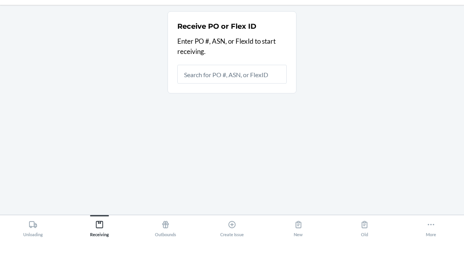
click at [146, 71] on div "Receive PO or Flex ID Enter PO #, ASN, or FlexId to start receiving." at bounding box center [232, 145] width 452 height 197
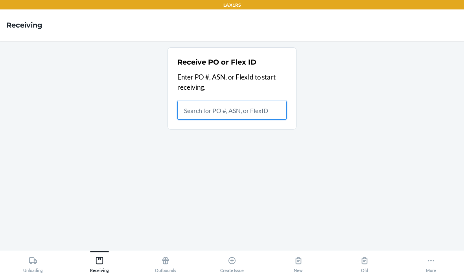
click at [242, 101] on input "text" at bounding box center [231, 110] width 109 height 19
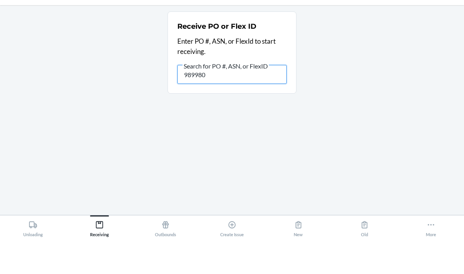
type input "9899801"
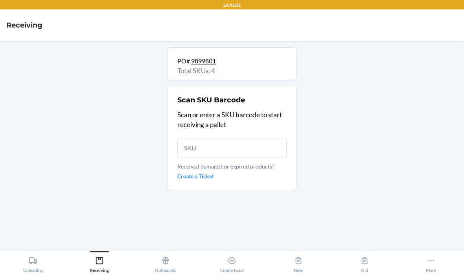
click at [227, 138] on input "text" at bounding box center [231, 147] width 109 height 19
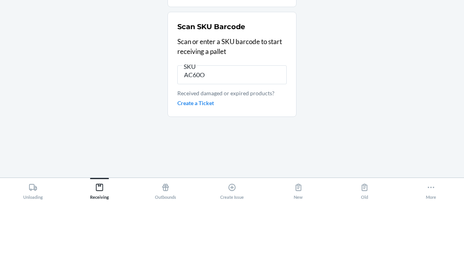
type input "AC60OR"
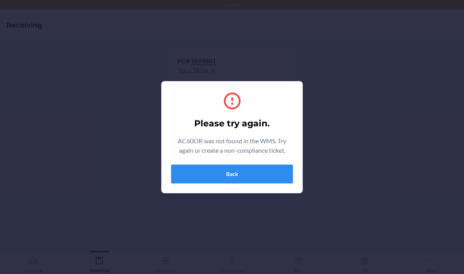
click at [234, 162] on div "Please try again. AC60OR was not found in the WMS. Try again or create a non-co…" at bounding box center [232, 137] width 122 height 99
click at [238, 175] on button "Back" at bounding box center [232, 173] width 122 height 19
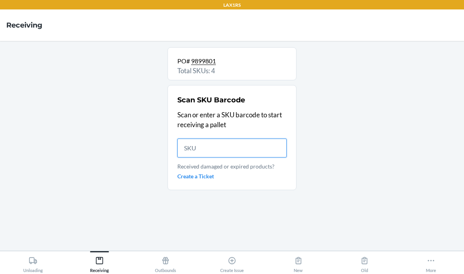
click at [224, 138] on input "text" at bounding box center [231, 147] width 109 height 19
